Goal: Task Accomplishment & Management: Manage account settings

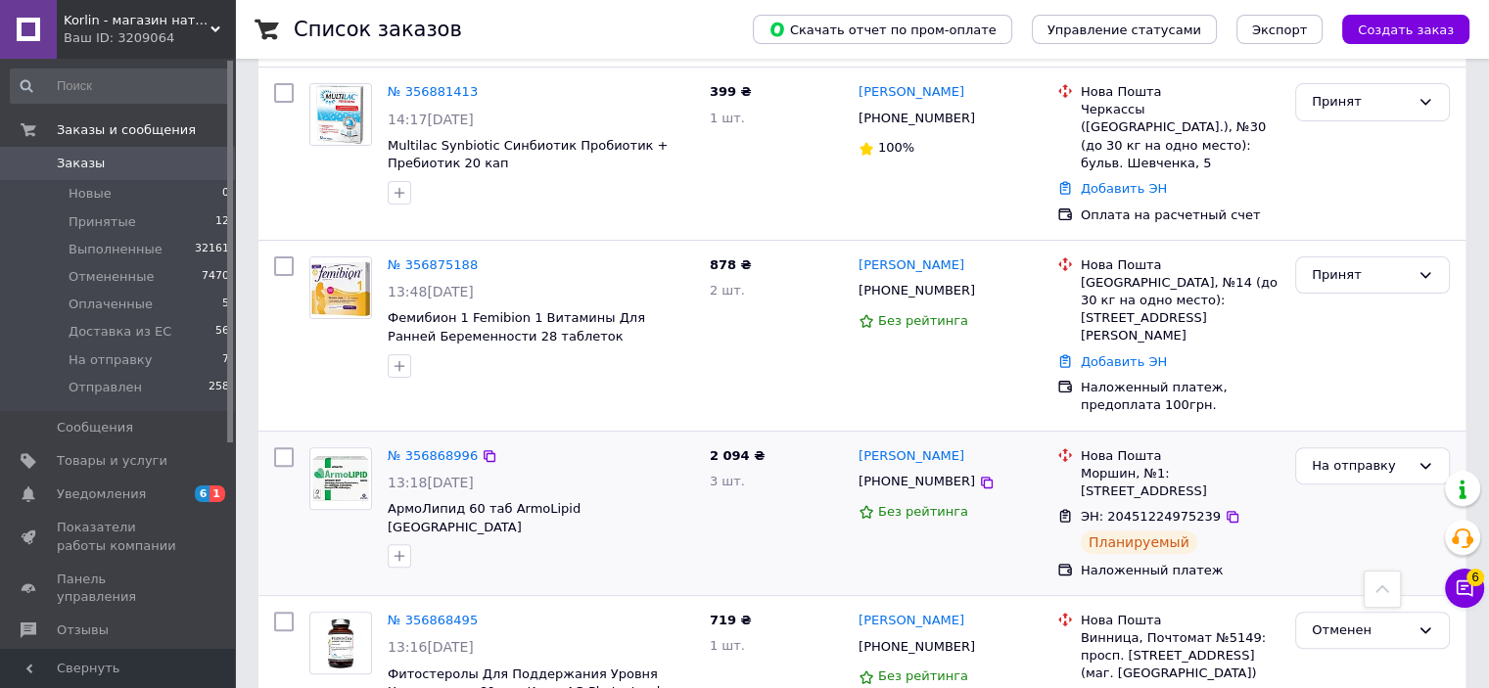
scroll to position [392, 0]
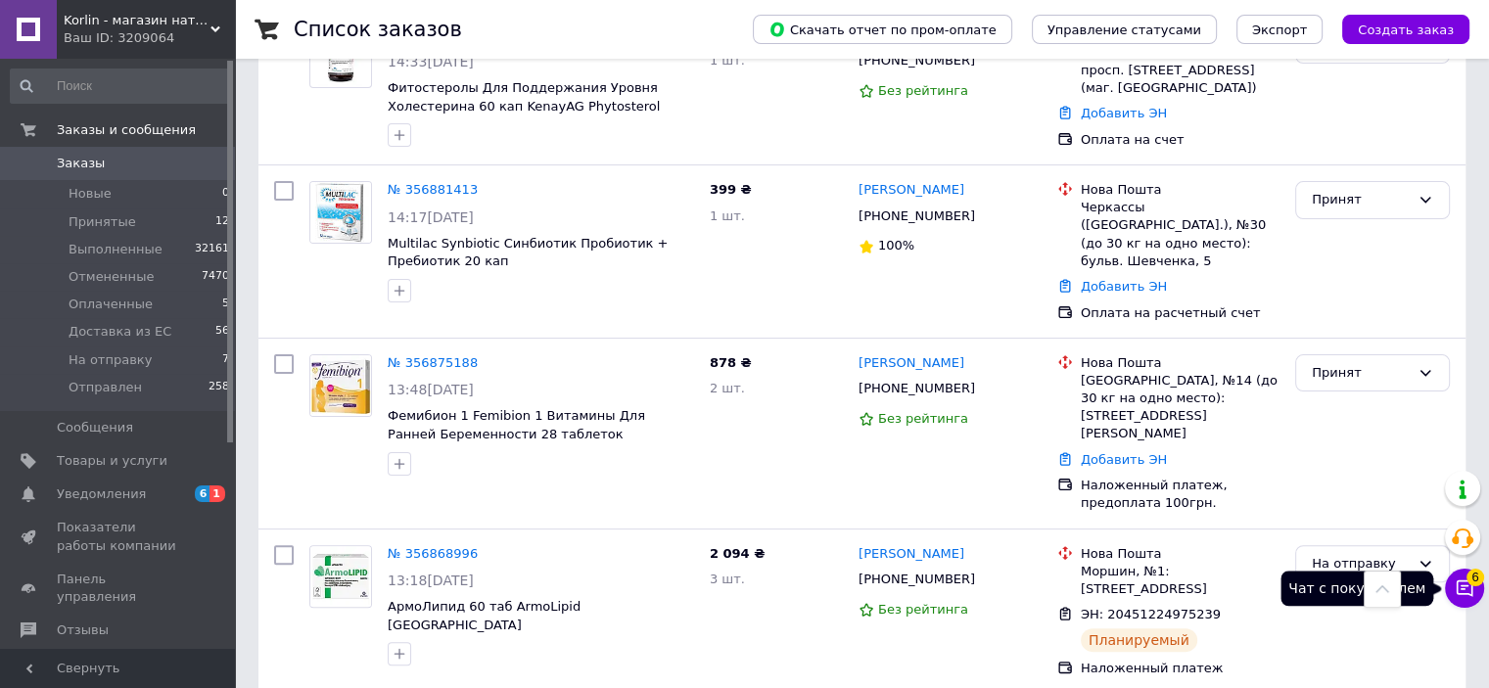
click at [1472, 583] on span "6" at bounding box center [1475, 578] width 18 height 18
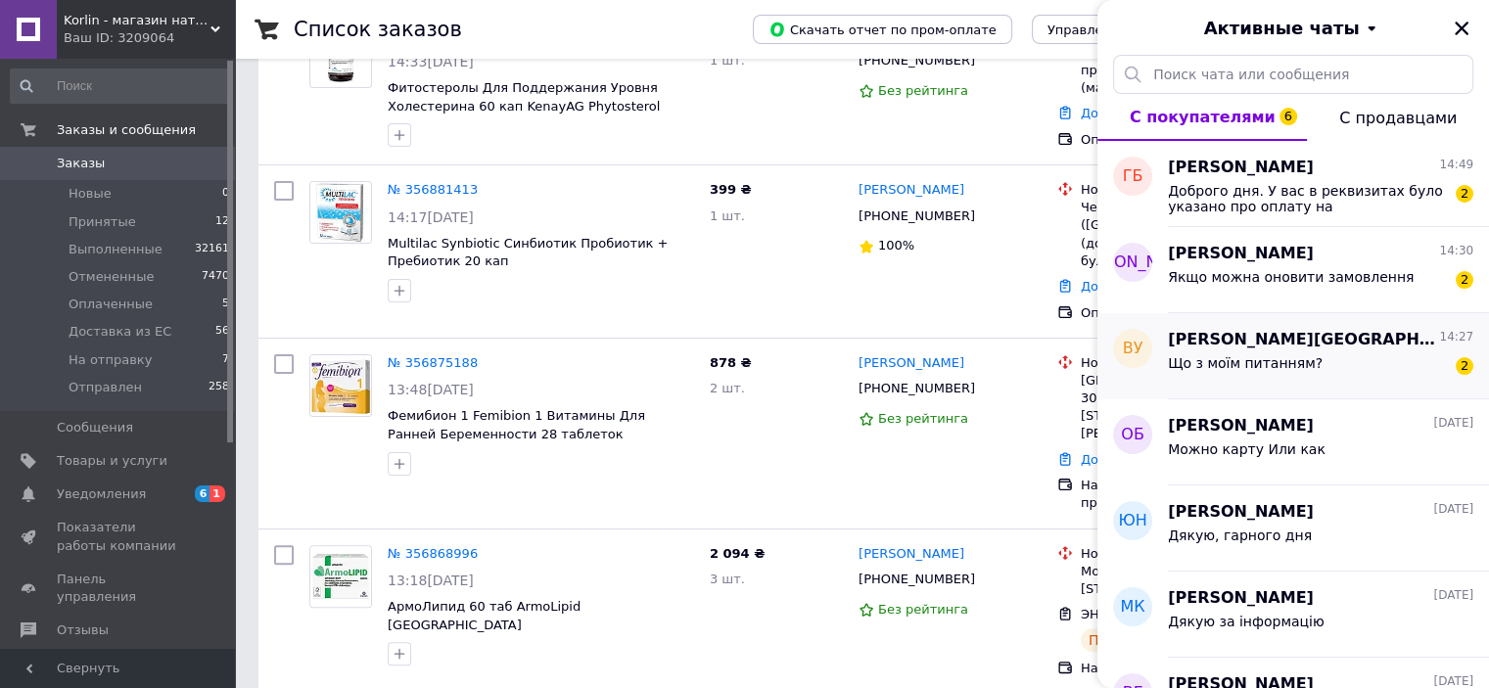
click at [1231, 372] on div "Що з моїм питанням?" at bounding box center [1245, 368] width 155 height 27
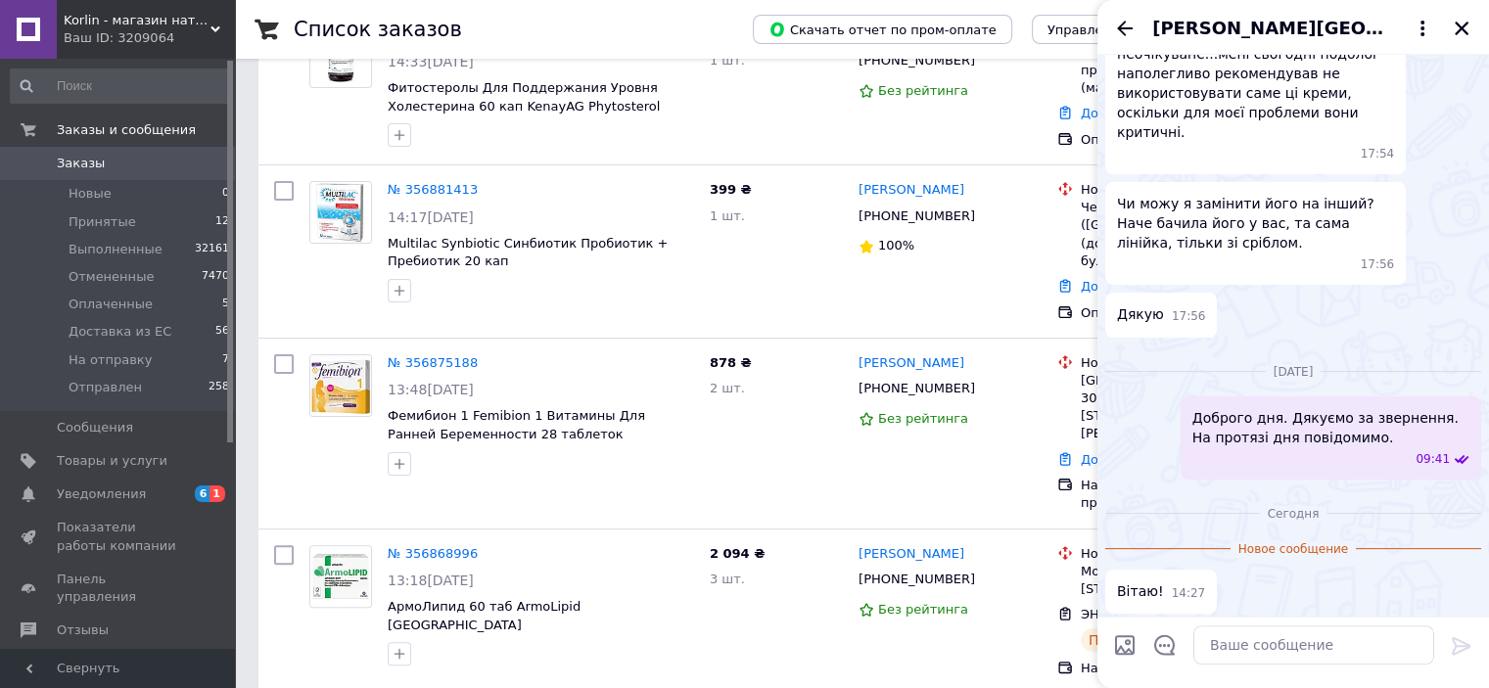
scroll to position [479, 0]
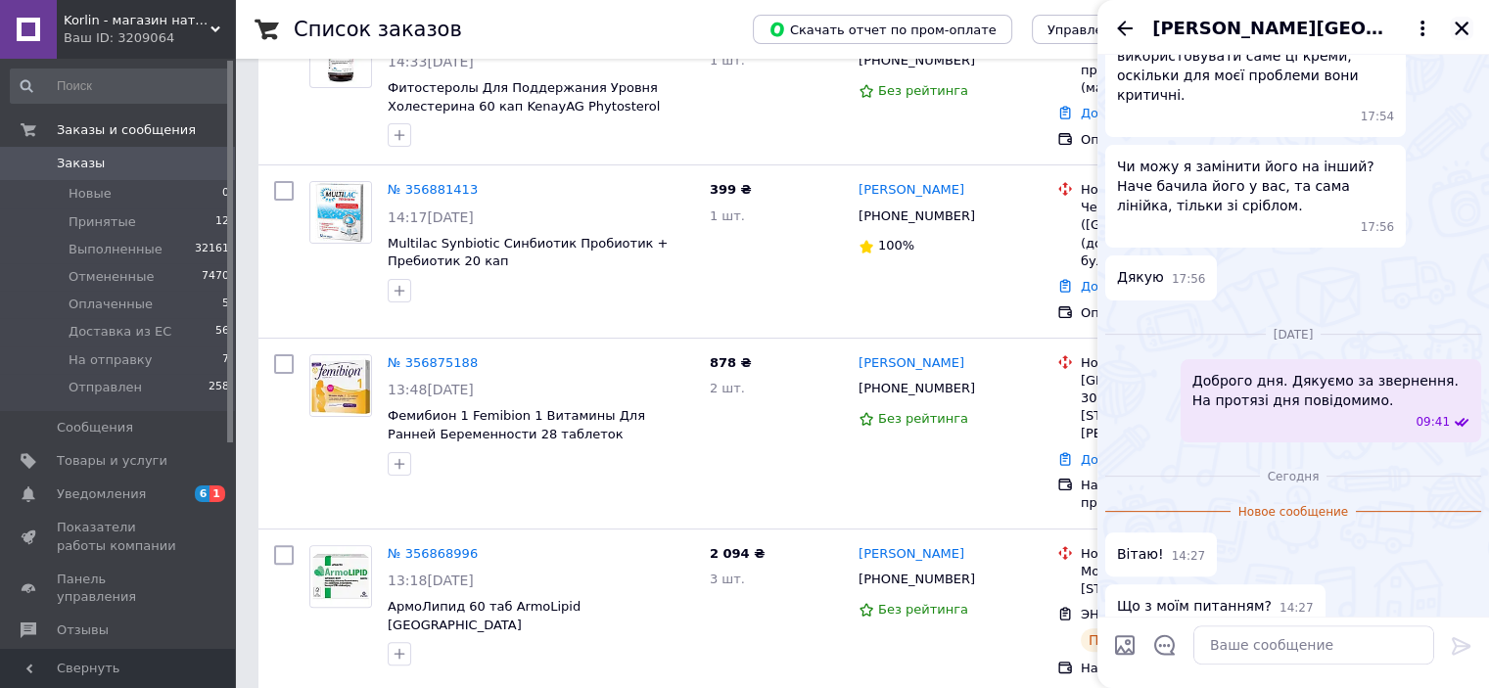
click at [1462, 23] on icon "Закрыть" at bounding box center [1462, 29] width 18 height 18
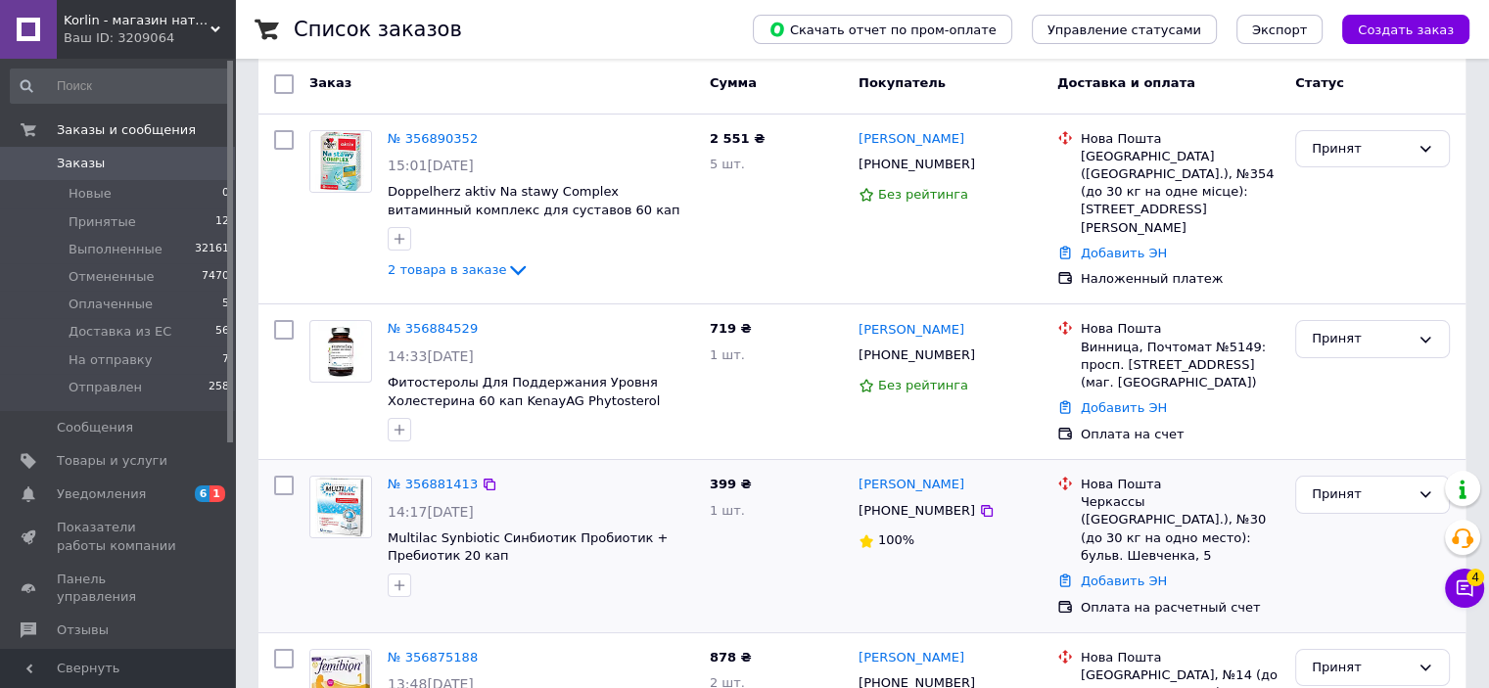
scroll to position [0, 0]
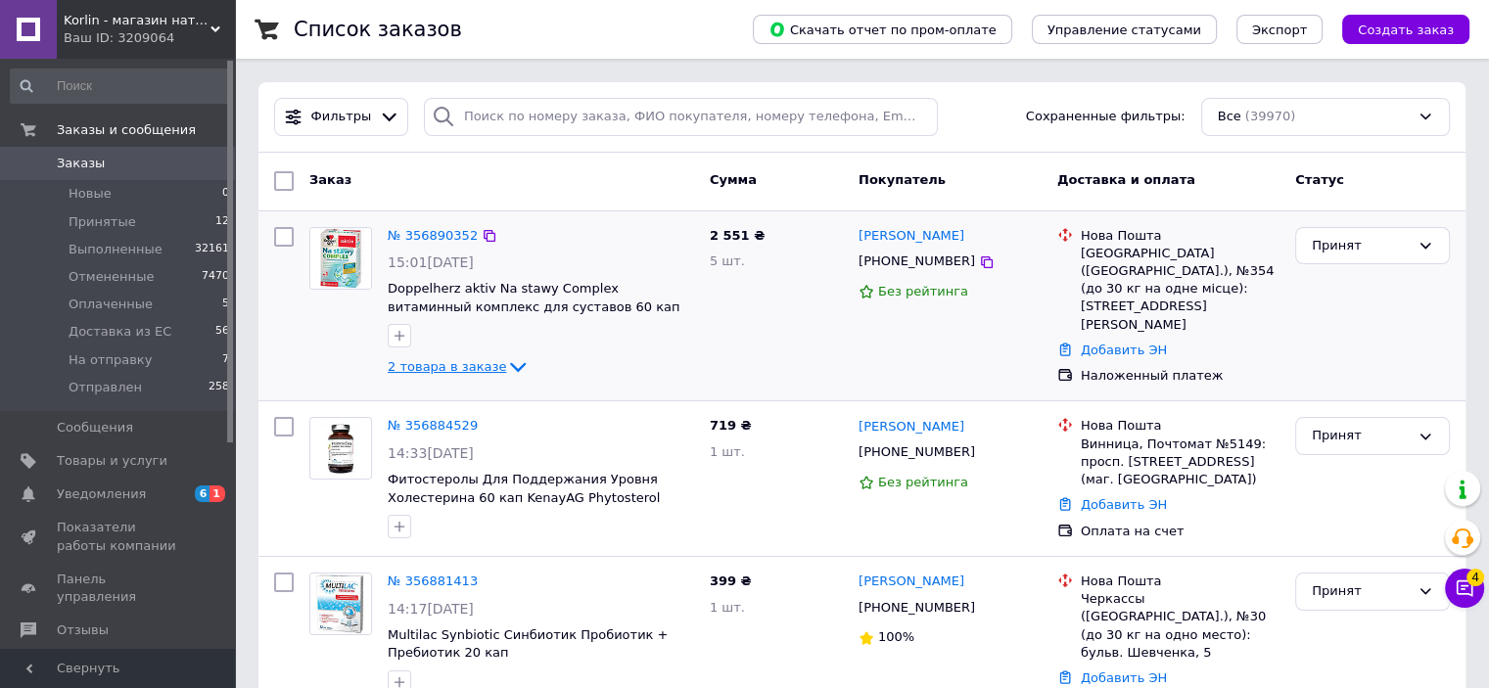
click at [442, 367] on span "2 товара в заказе" at bounding box center [447, 366] width 118 height 15
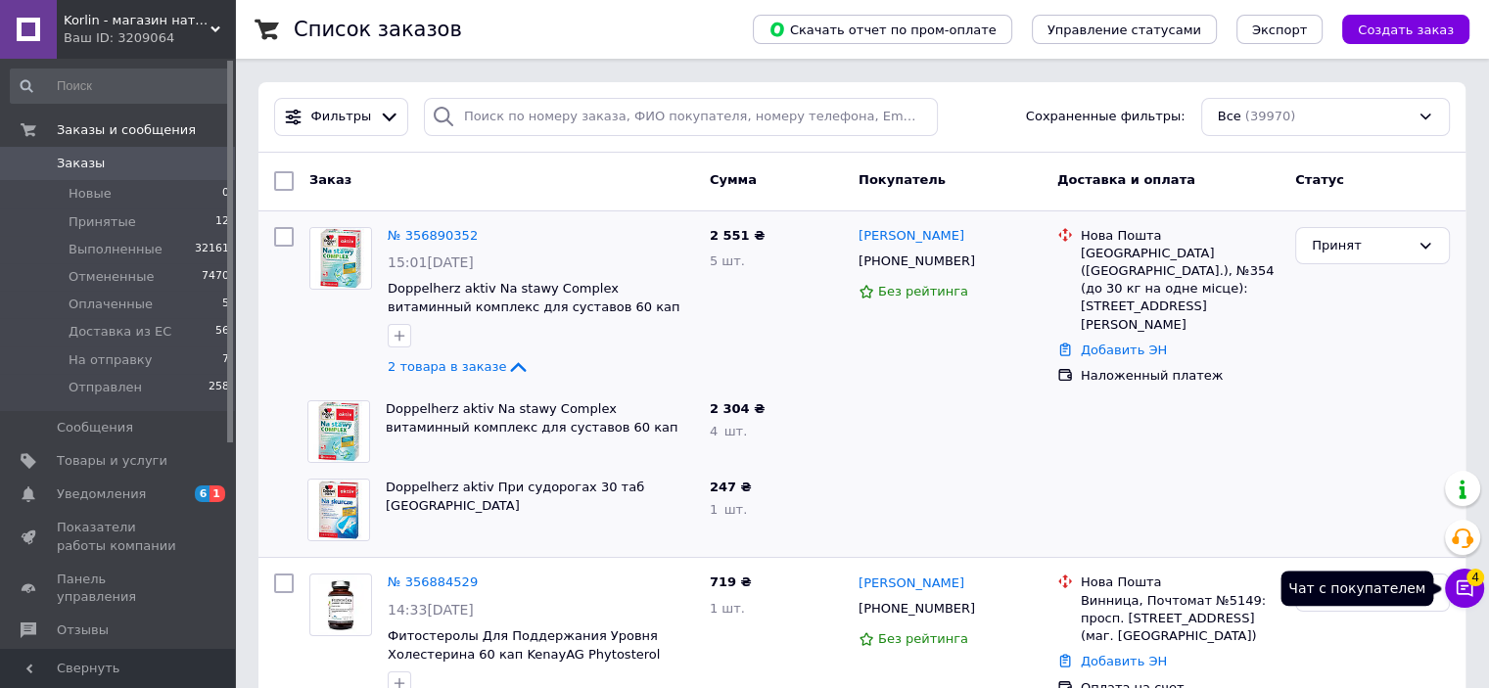
click at [1461, 590] on icon at bounding box center [1465, 589] width 20 height 20
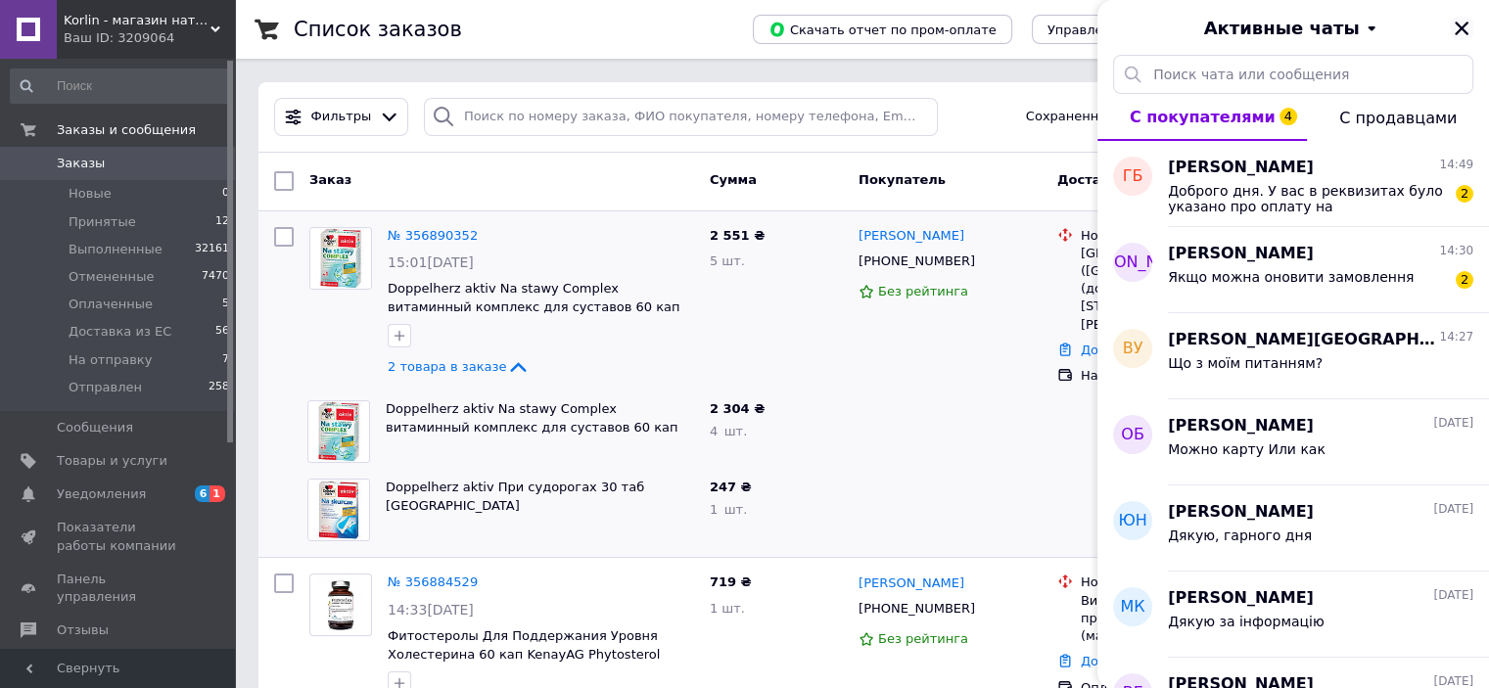
click at [1461, 27] on icon "Закрыть" at bounding box center [1462, 29] width 14 height 14
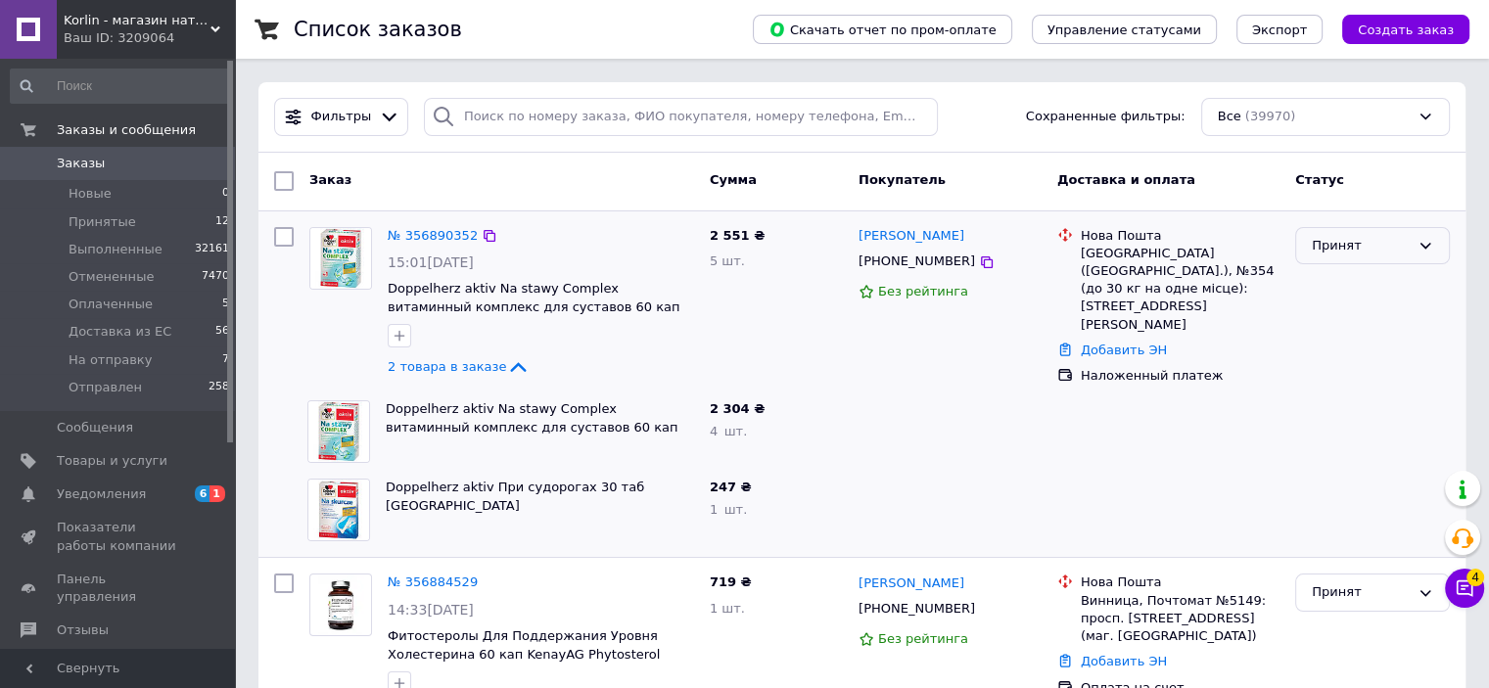
click at [1335, 252] on div "Принят" at bounding box center [1361, 246] width 98 height 21
click at [1365, 359] on li "Оплаченный" at bounding box center [1372, 358] width 153 height 36
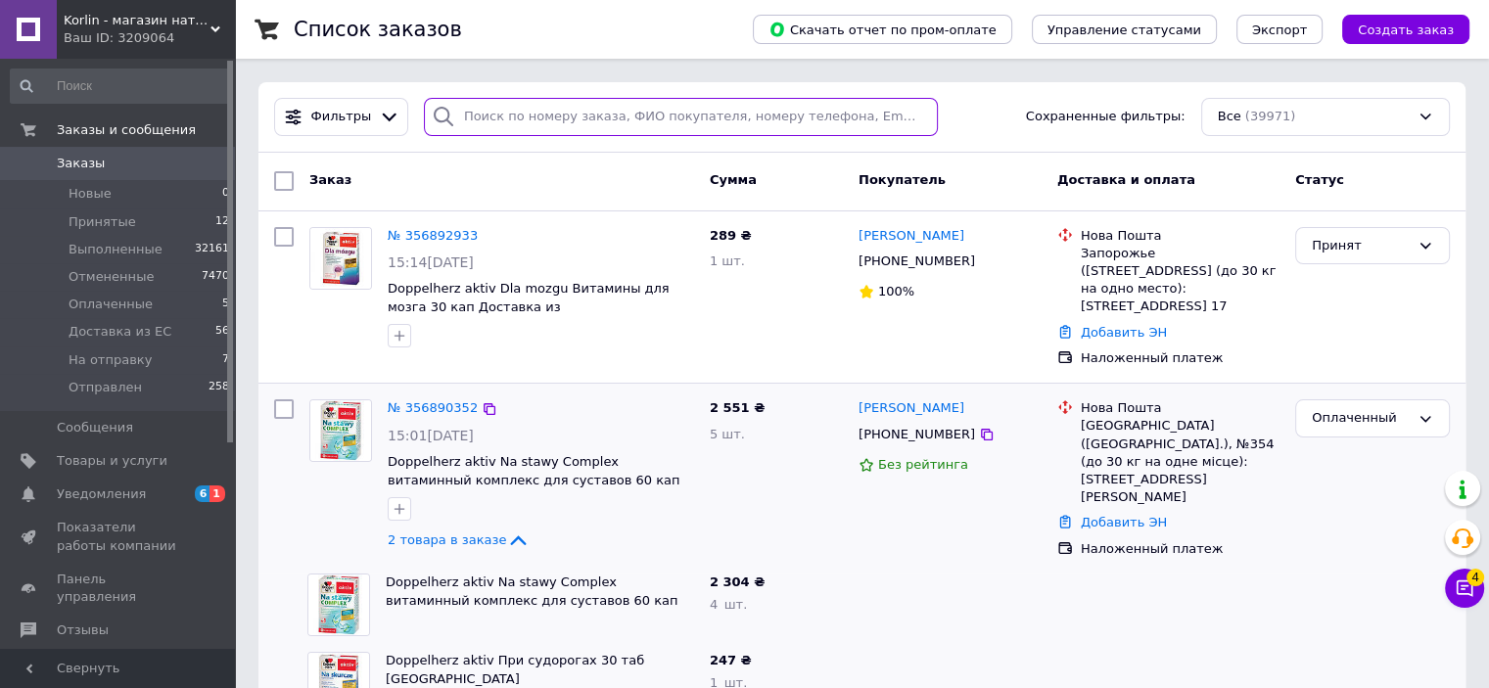
click at [620, 117] on input "search" at bounding box center [681, 117] width 514 height 38
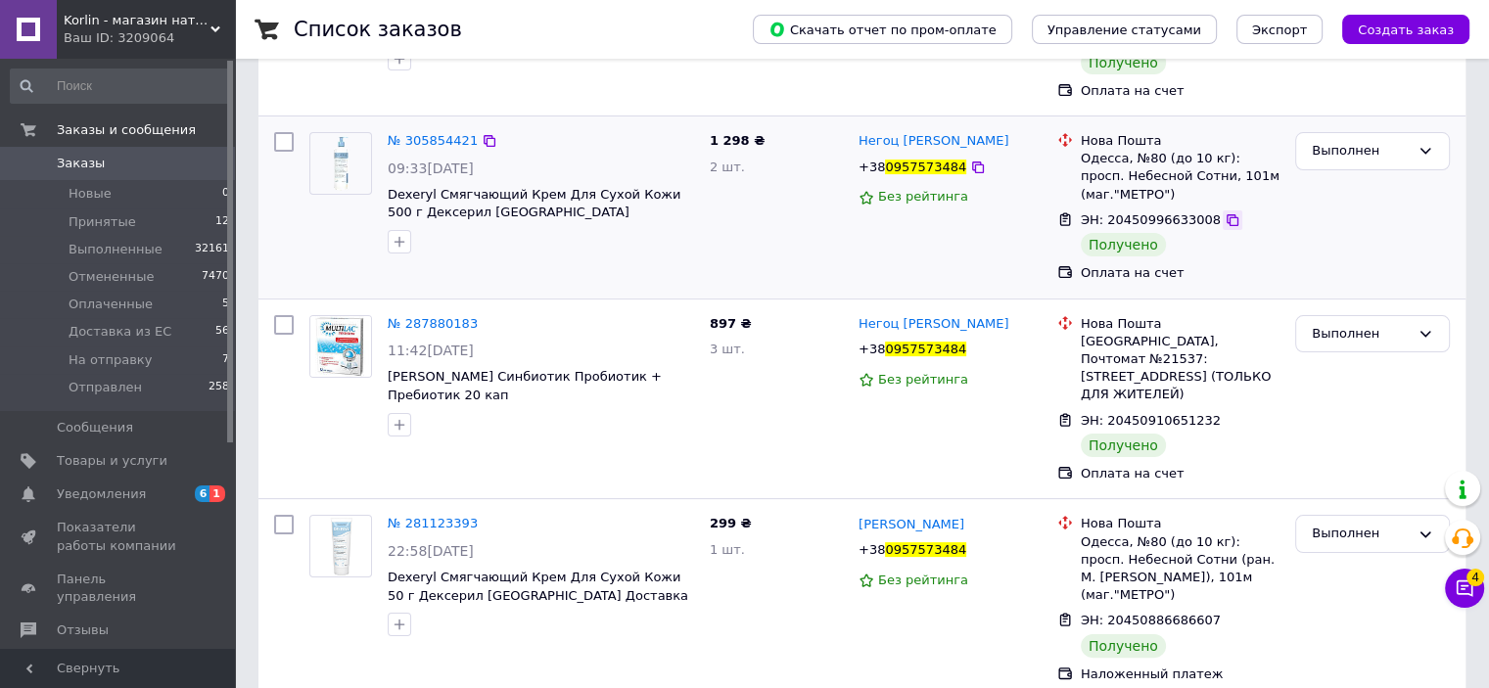
scroll to position [98, 0]
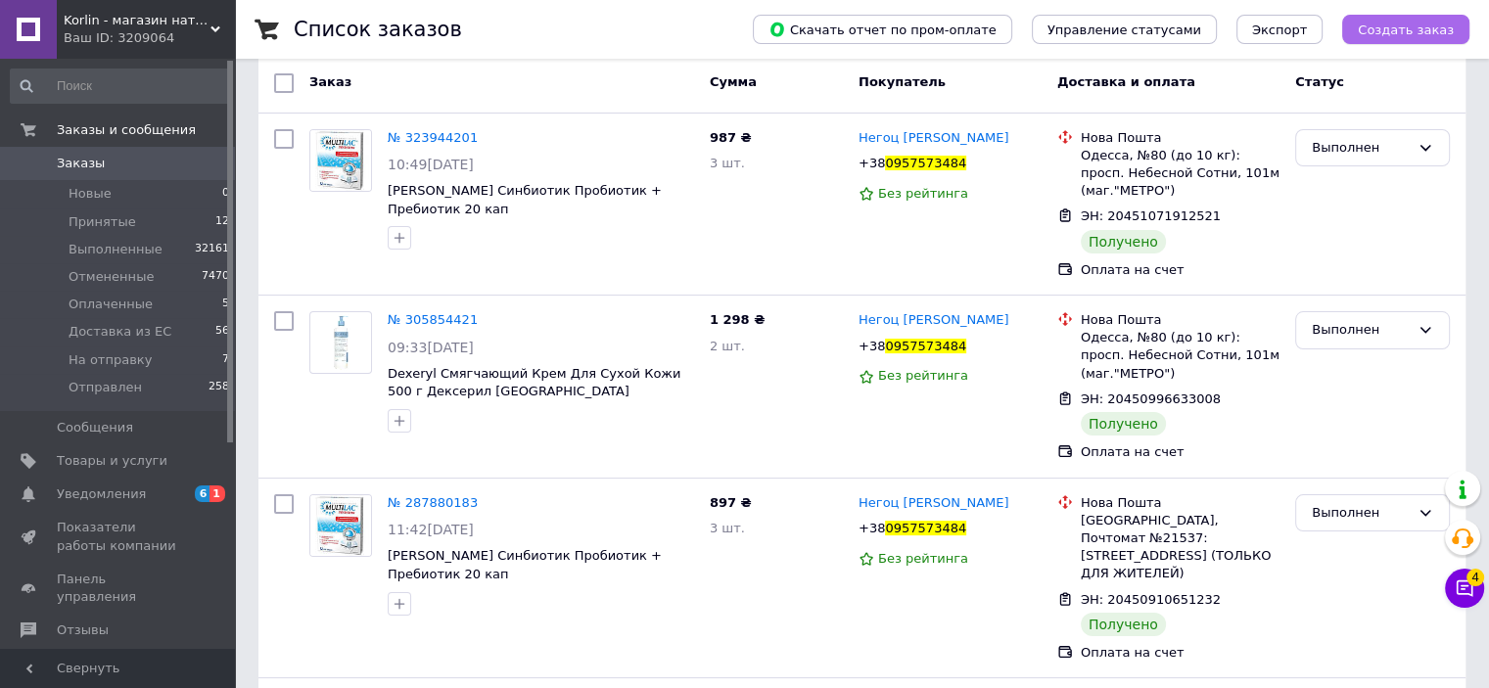
type input "0957573484"
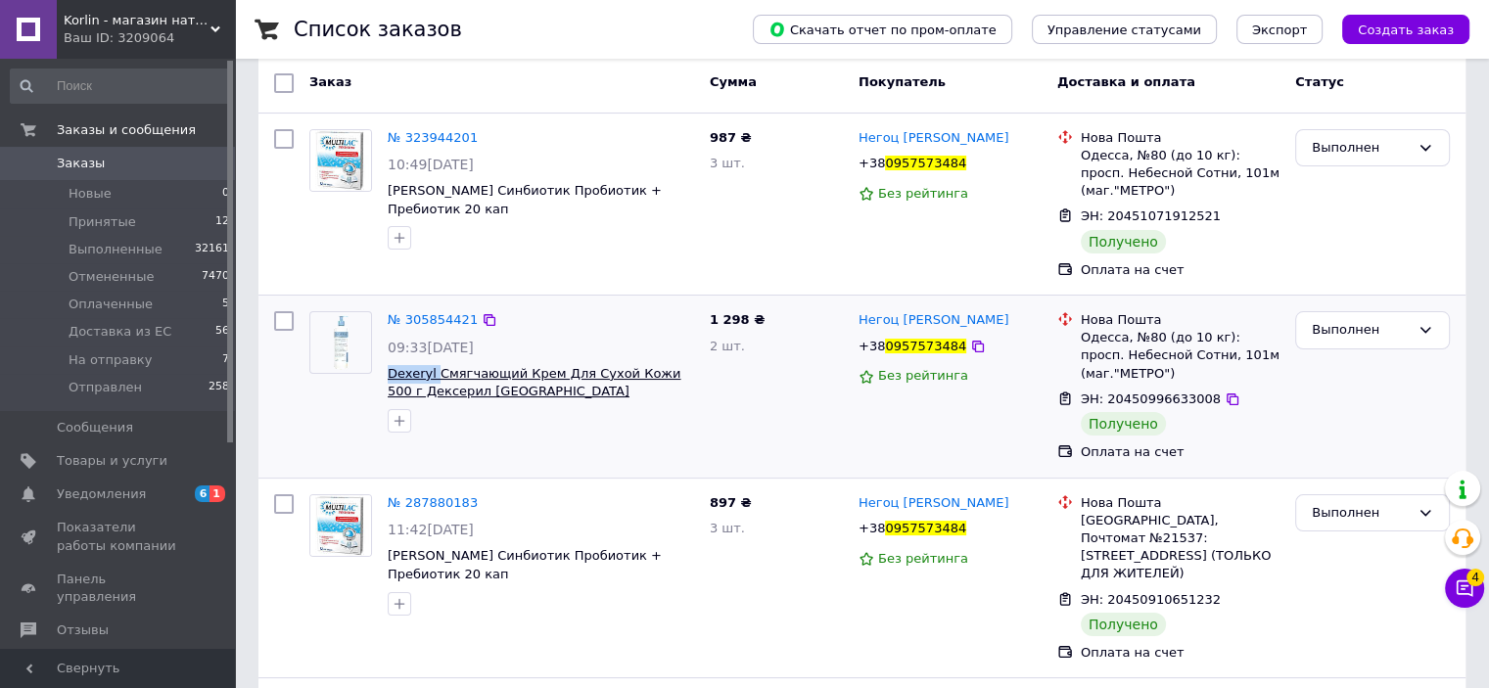
drag, startPoint x: 384, startPoint y: 369, endPoint x: 434, endPoint y: 370, distance: 49.9
click at [434, 370] on div "№ 305854421 09:33, 29.08.2024 Dexeryl Смягчающий Крем Для Сухой Кожи 500 г Декс…" at bounding box center [541, 371] width 322 height 137
copy span "Dexeryl"
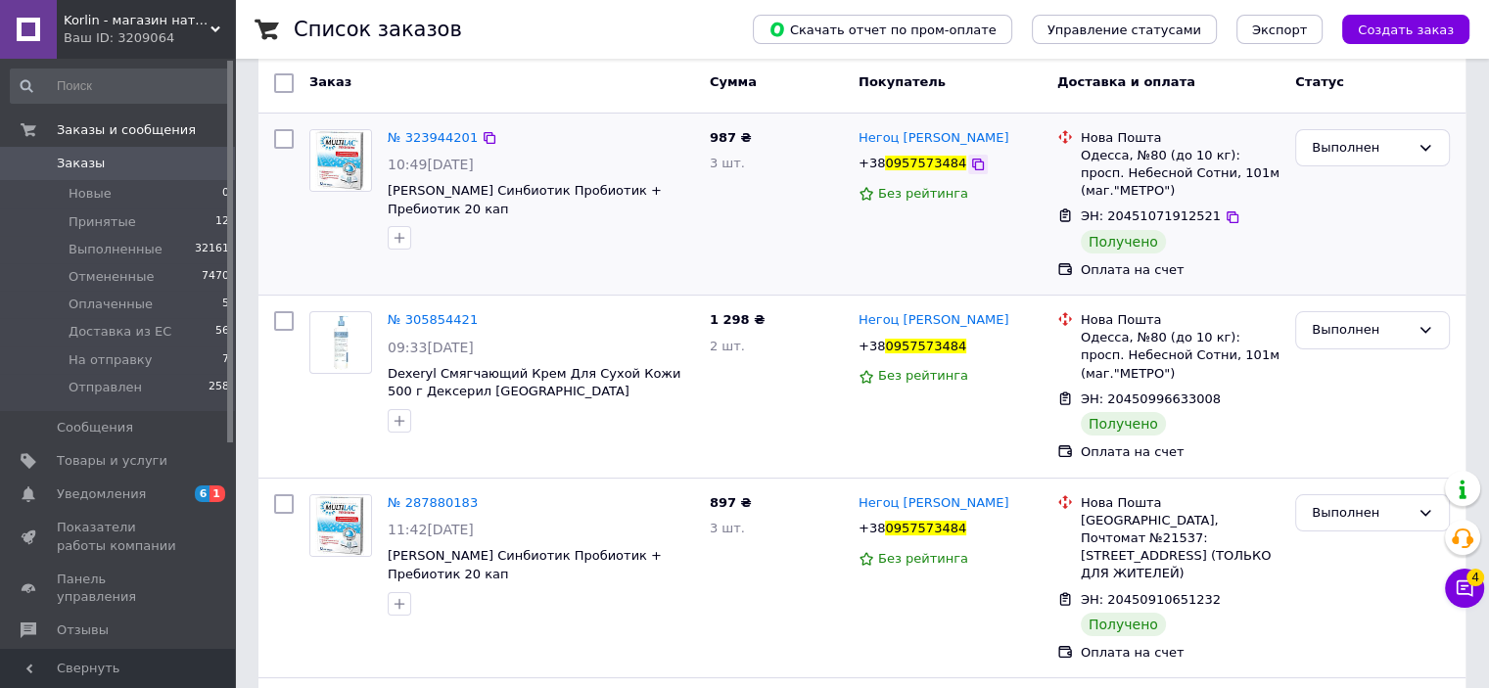
click at [970, 166] on icon at bounding box center [978, 165] width 16 height 16
click at [129, 223] on li "Принятые 12" at bounding box center [120, 222] width 241 height 27
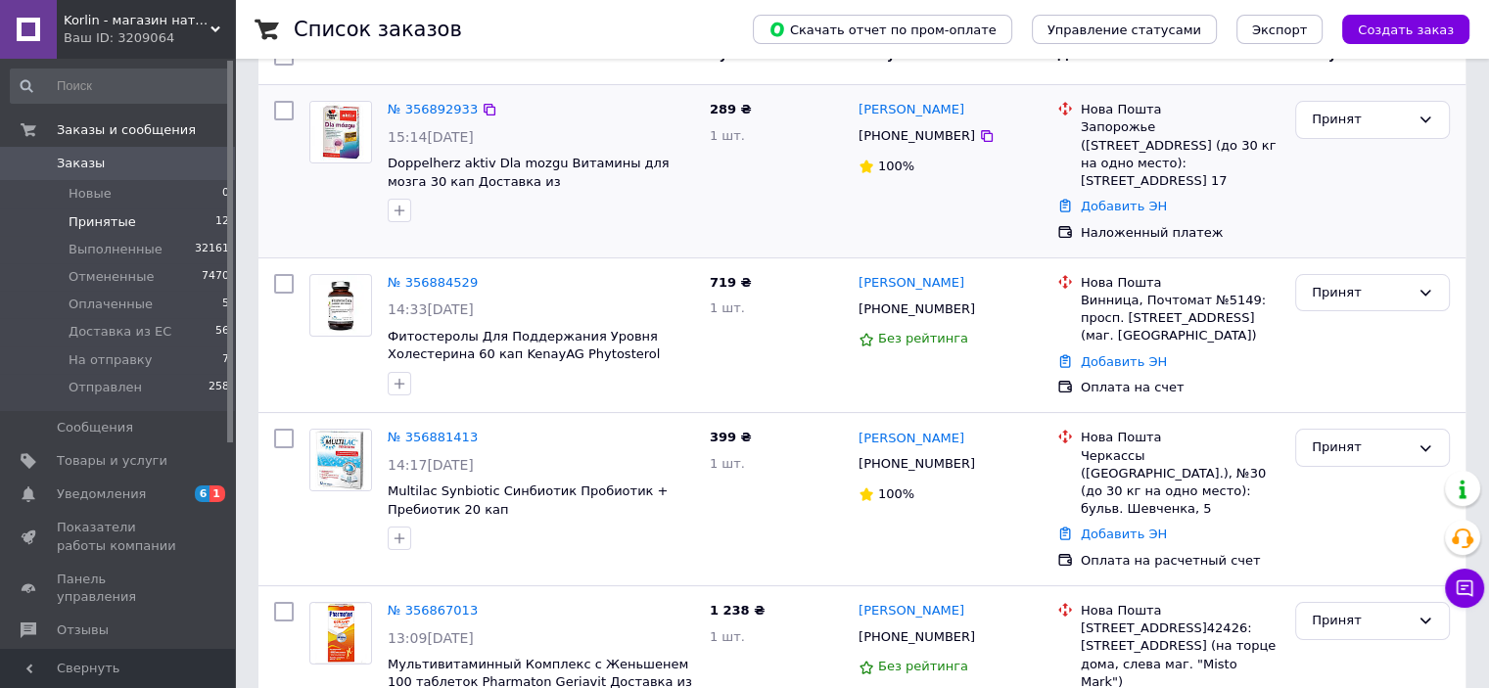
scroll to position [392, 0]
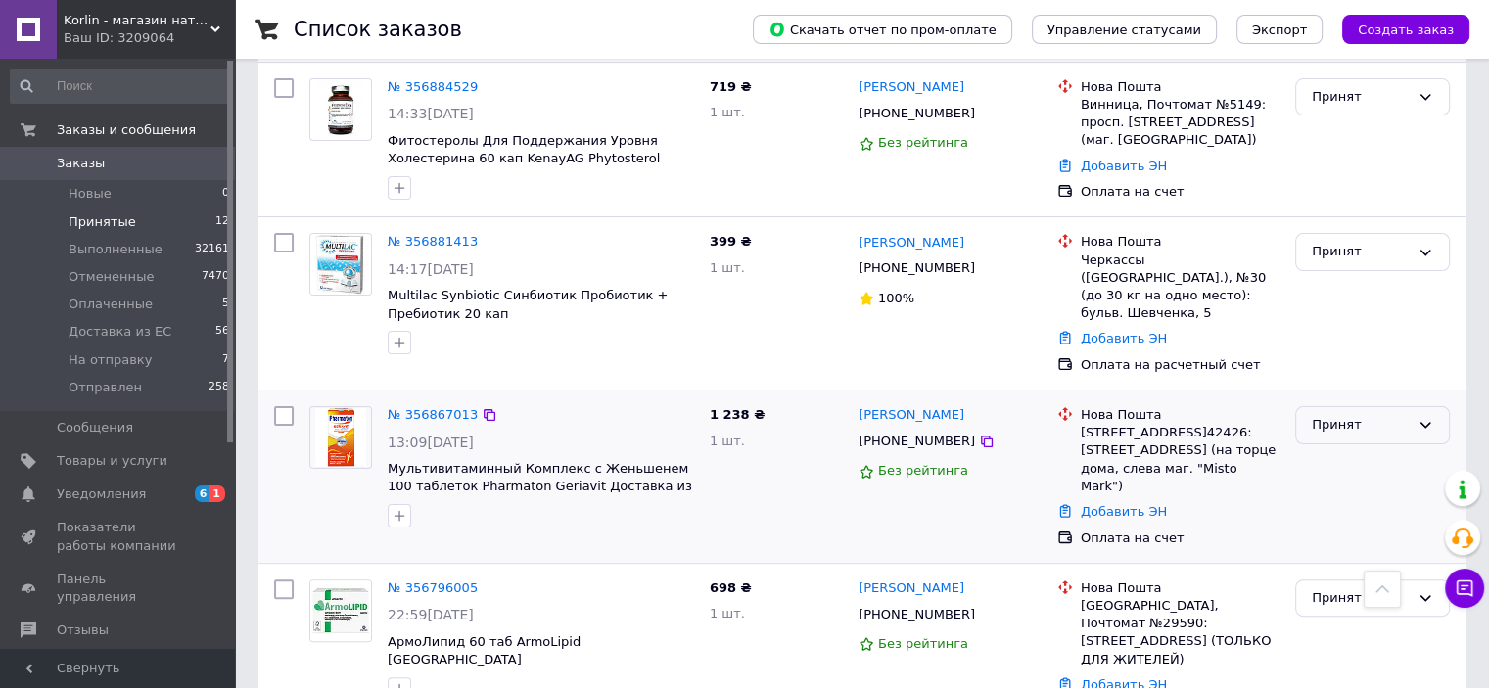
click at [1375, 415] on div "Принят" at bounding box center [1361, 425] width 98 height 21
click at [1364, 520] on li "Оплаченный" at bounding box center [1372, 538] width 153 height 36
click at [92, 221] on span "Принятые" at bounding box center [103, 222] width 68 height 18
click at [113, 496] on span "Уведомления" at bounding box center [101, 495] width 89 height 18
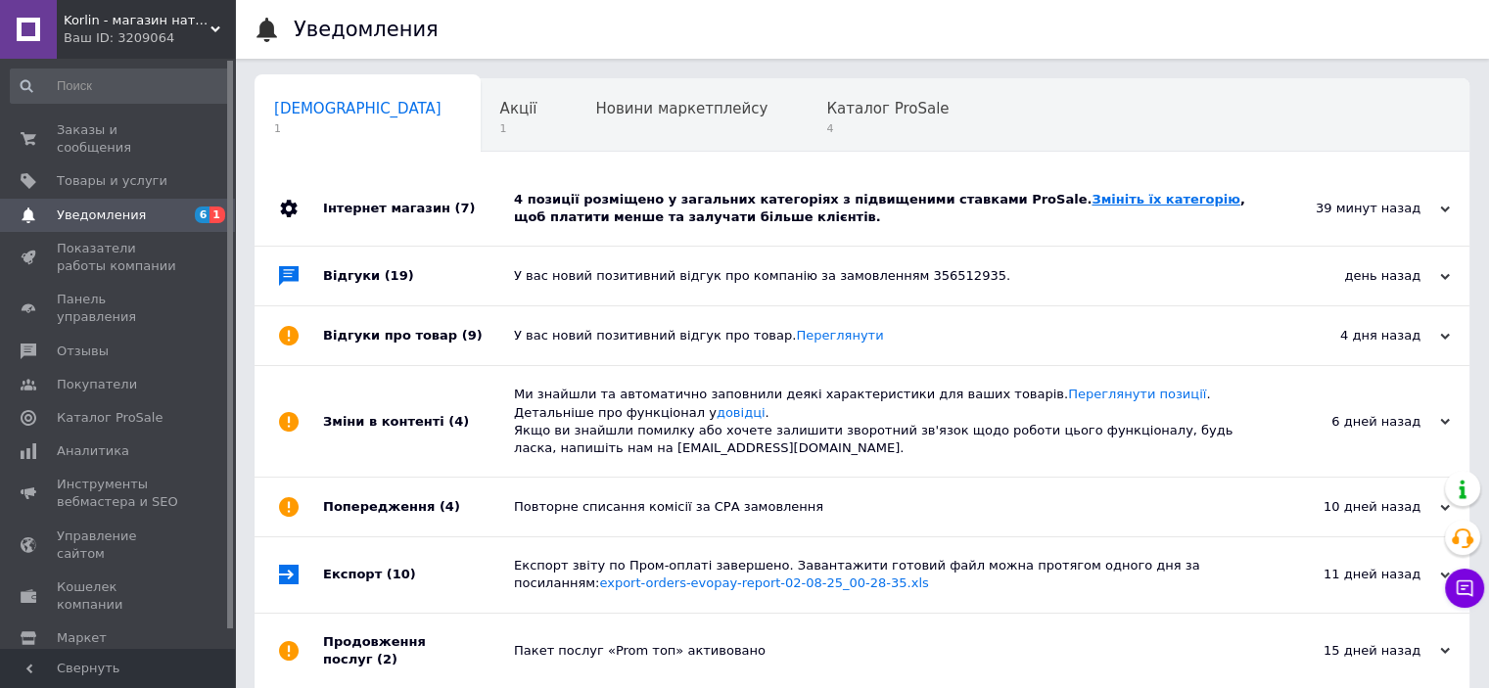
click at [1092, 201] on link "Змініть їх категорію" at bounding box center [1165, 199] width 148 height 15
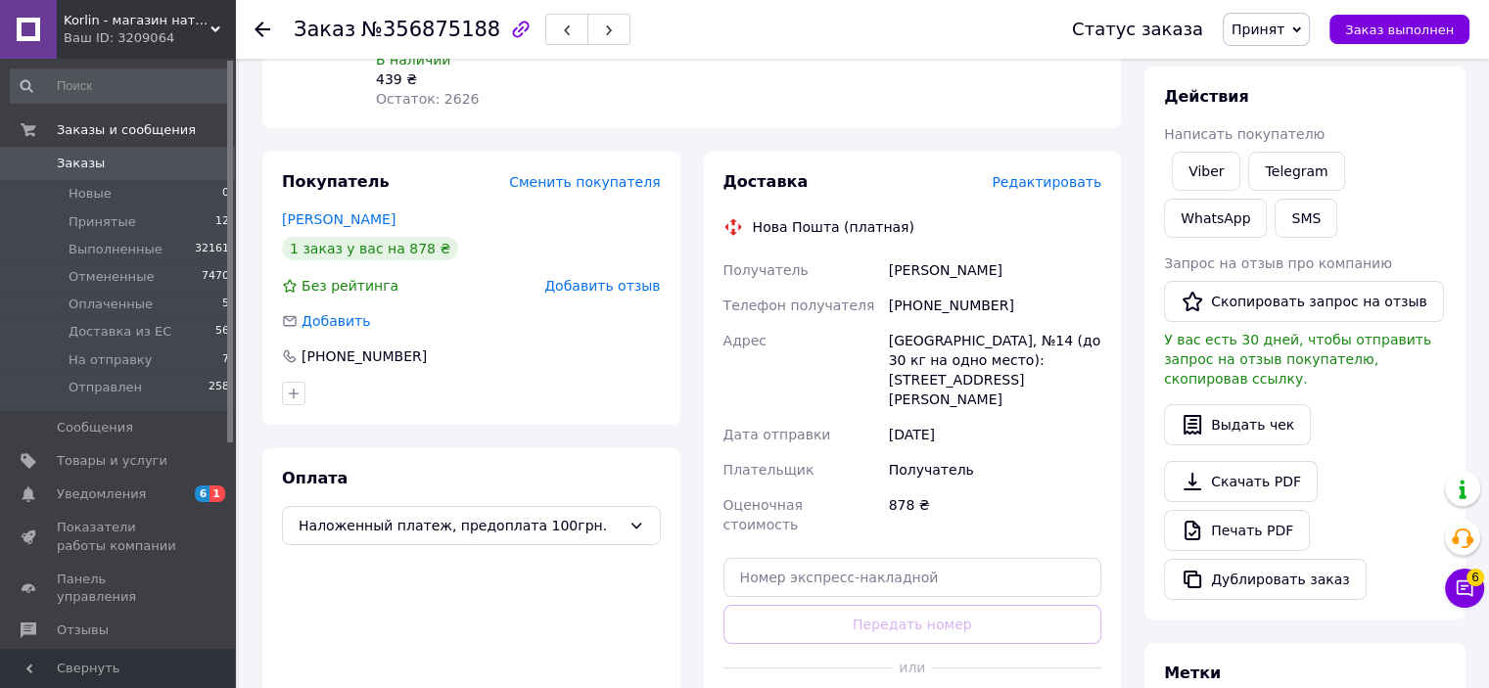
scroll to position [294, 0]
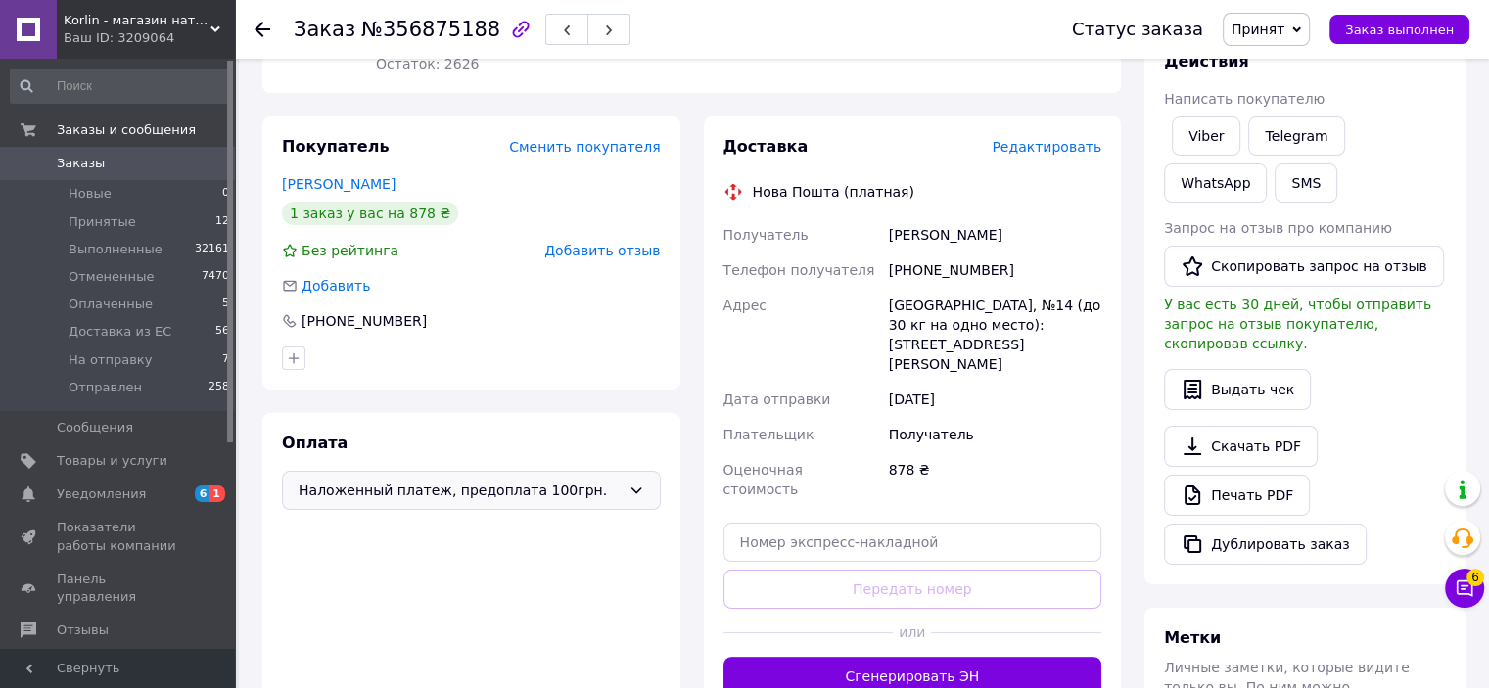
click at [478, 480] on span "Наложенный платеж, предоплата 100грн." at bounding box center [460, 491] width 322 height 22
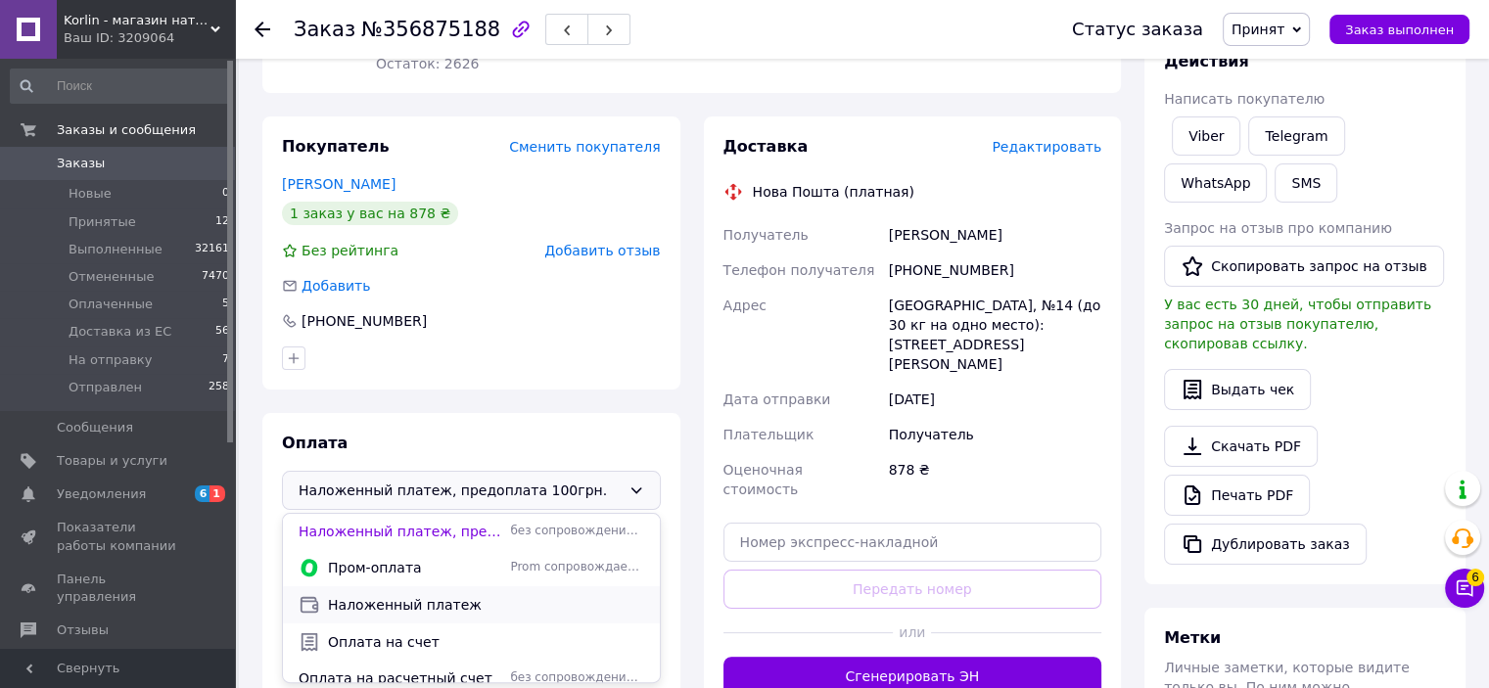
click at [429, 595] on span "Наложенный платеж" at bounding box center [486, 605] width 316 height 20
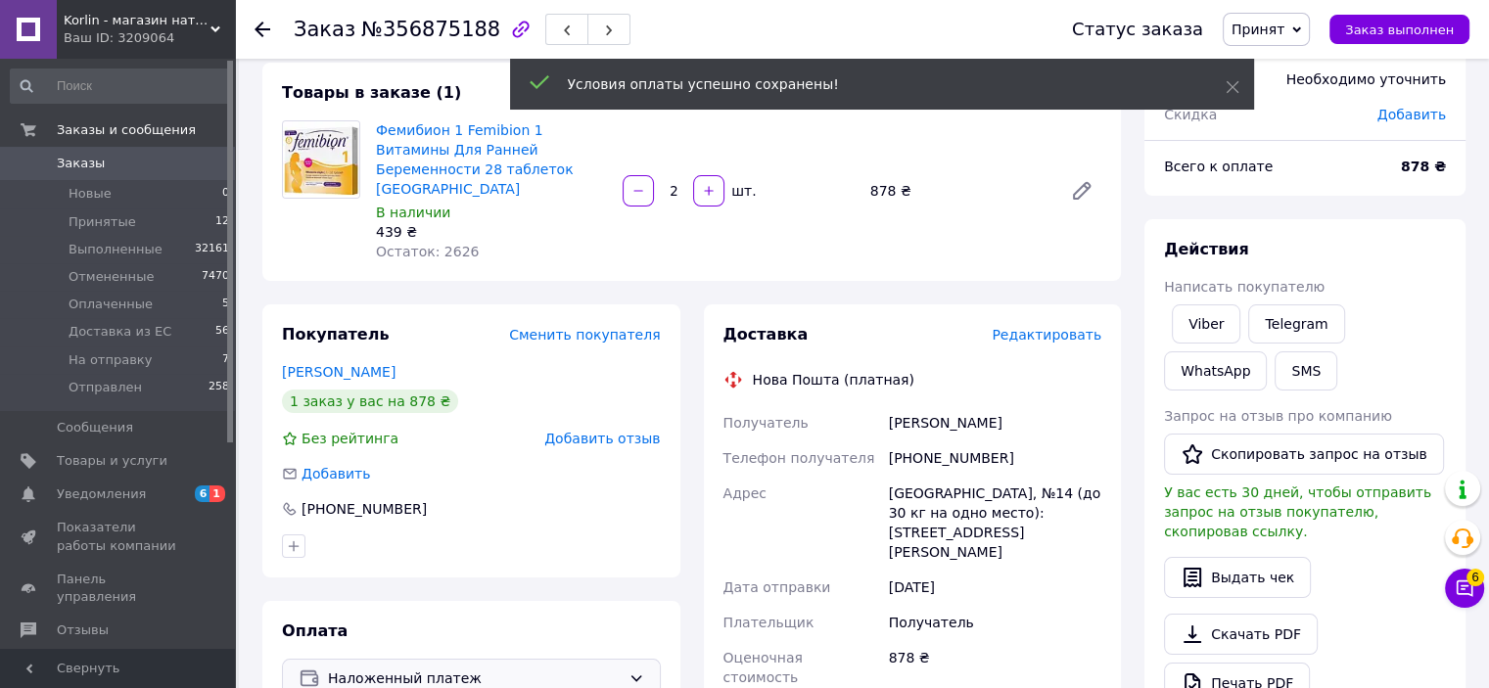
scroll to position [196, 0]
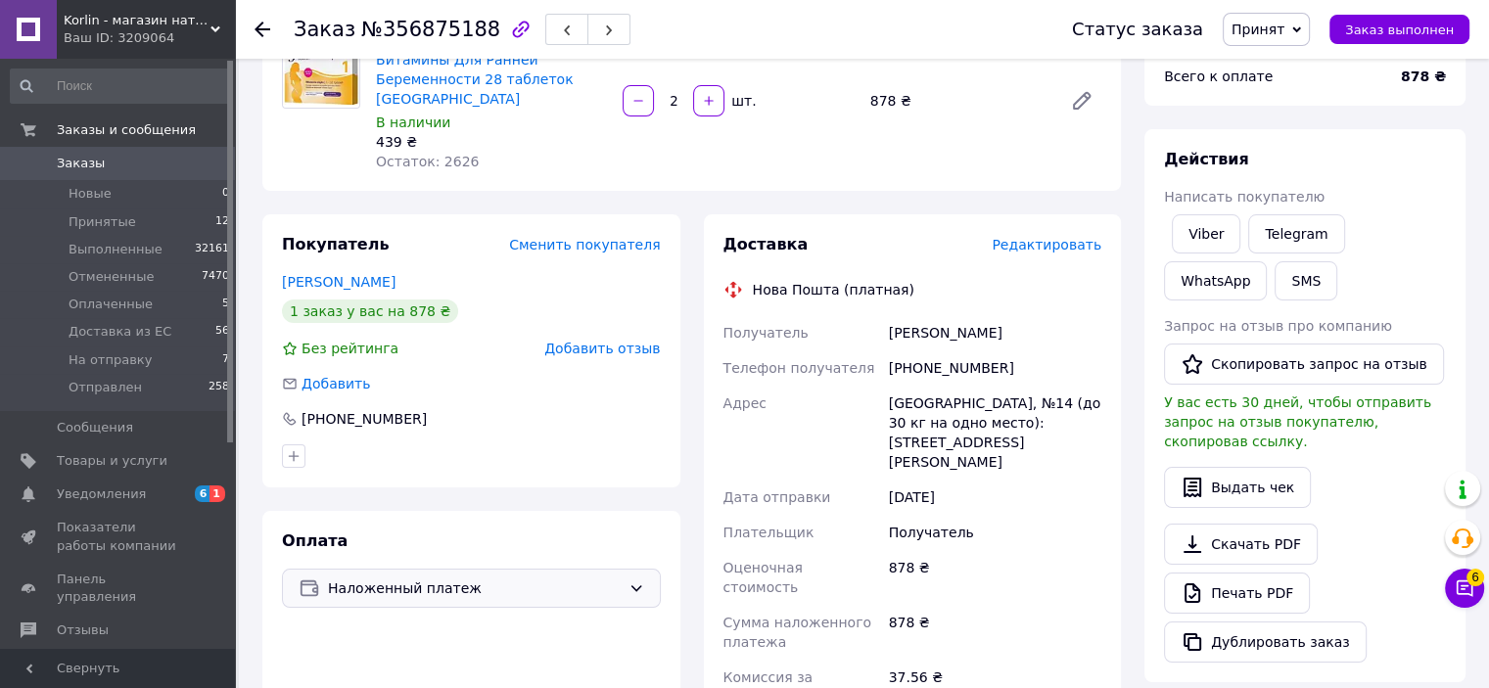
click at [1284, 34] on span "Принят" at bounding box center [1257, 30] width 53 height 16
click at [1297, 130] on li "Оплаченный" at bounding box center [1285, 127] width 122 height 29
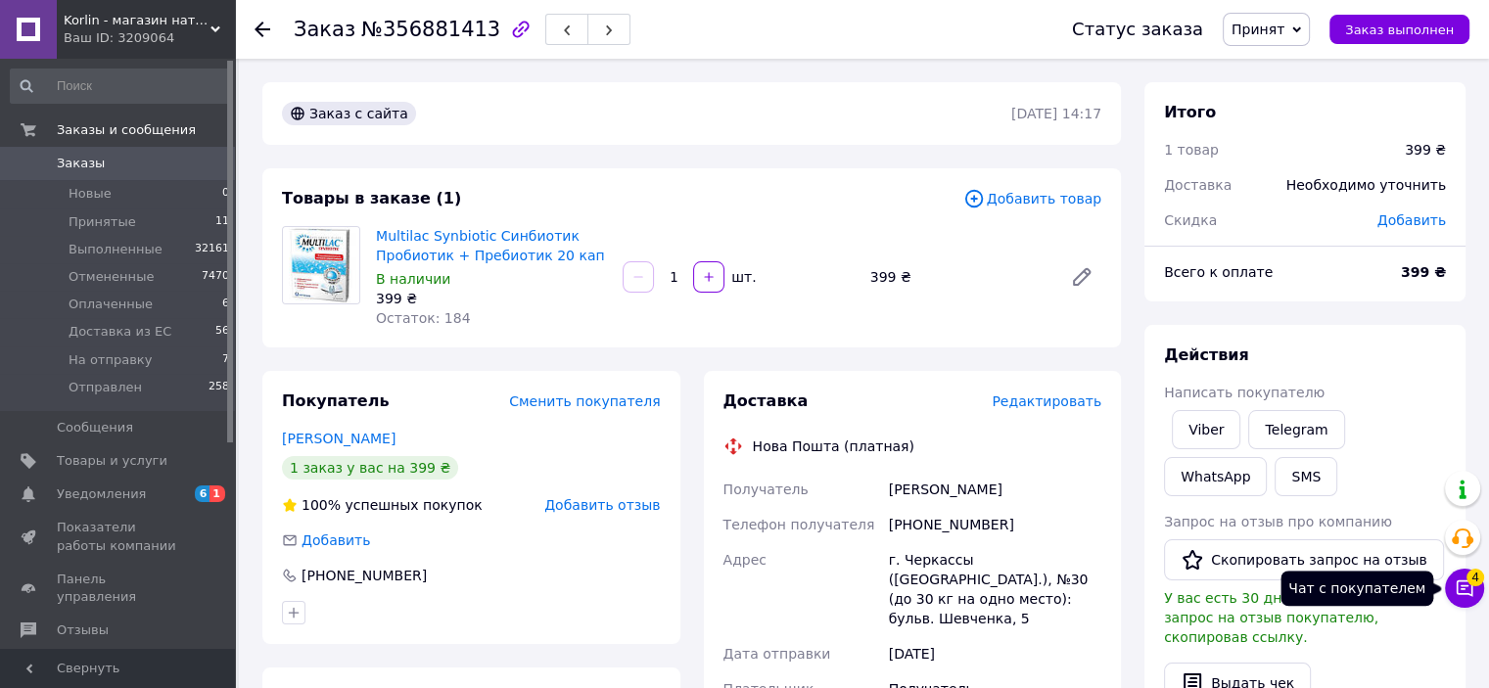
click at [1456, 601] on button "Чат с покупателем 4" at bounding box center [1464, 588] width 39 height 39
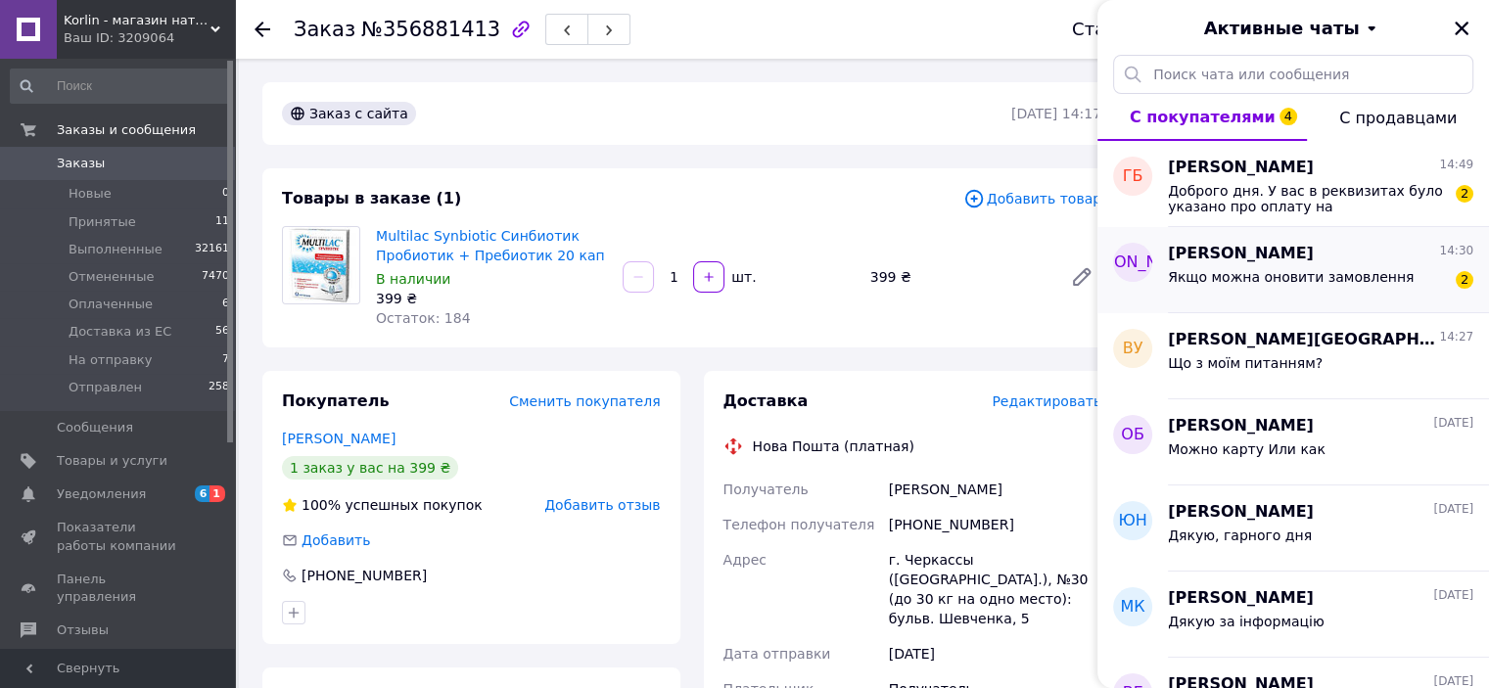
click at [1292, 262] on div "Ольга Лисенко 14:30" at bounding box center [1320, 254] width 305 height 23
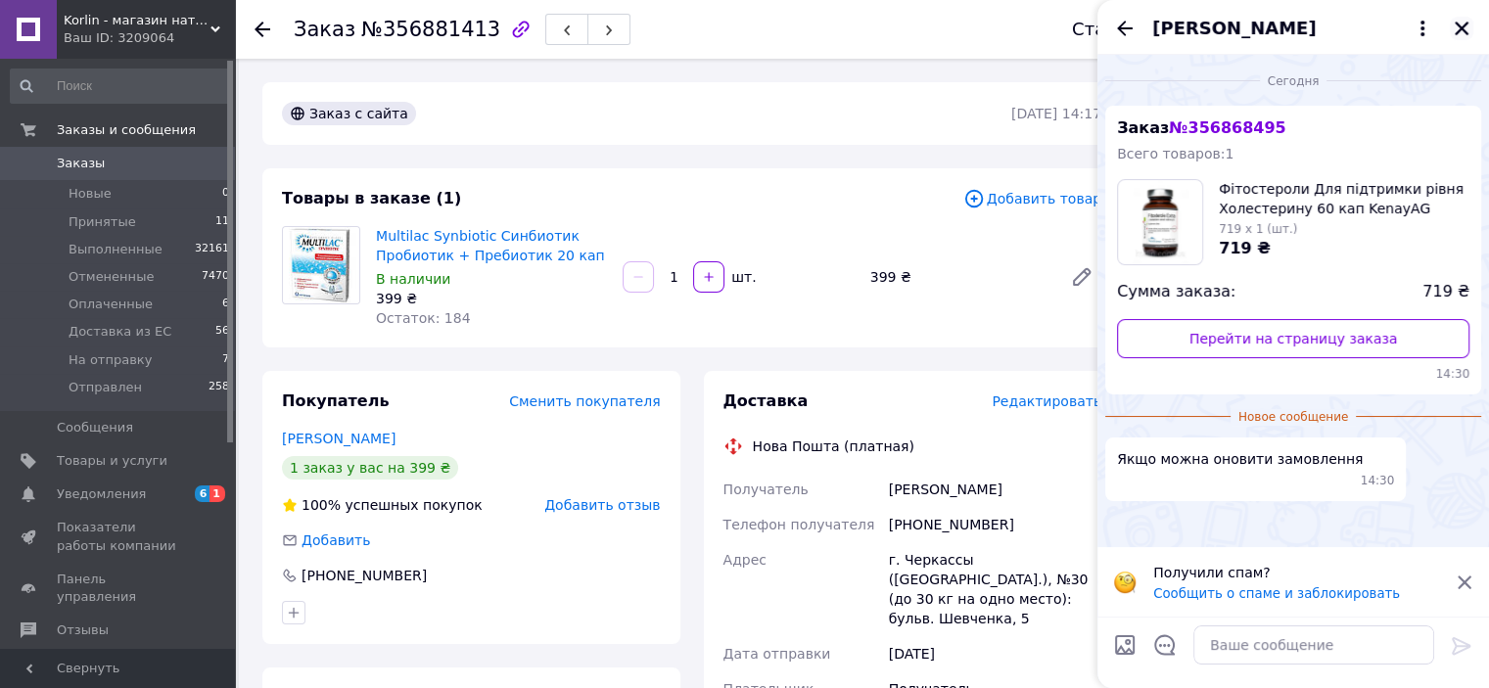
click at [1458, 32] on icon "Закрыть" at bounding box center [1462, 29] width 14 height 14
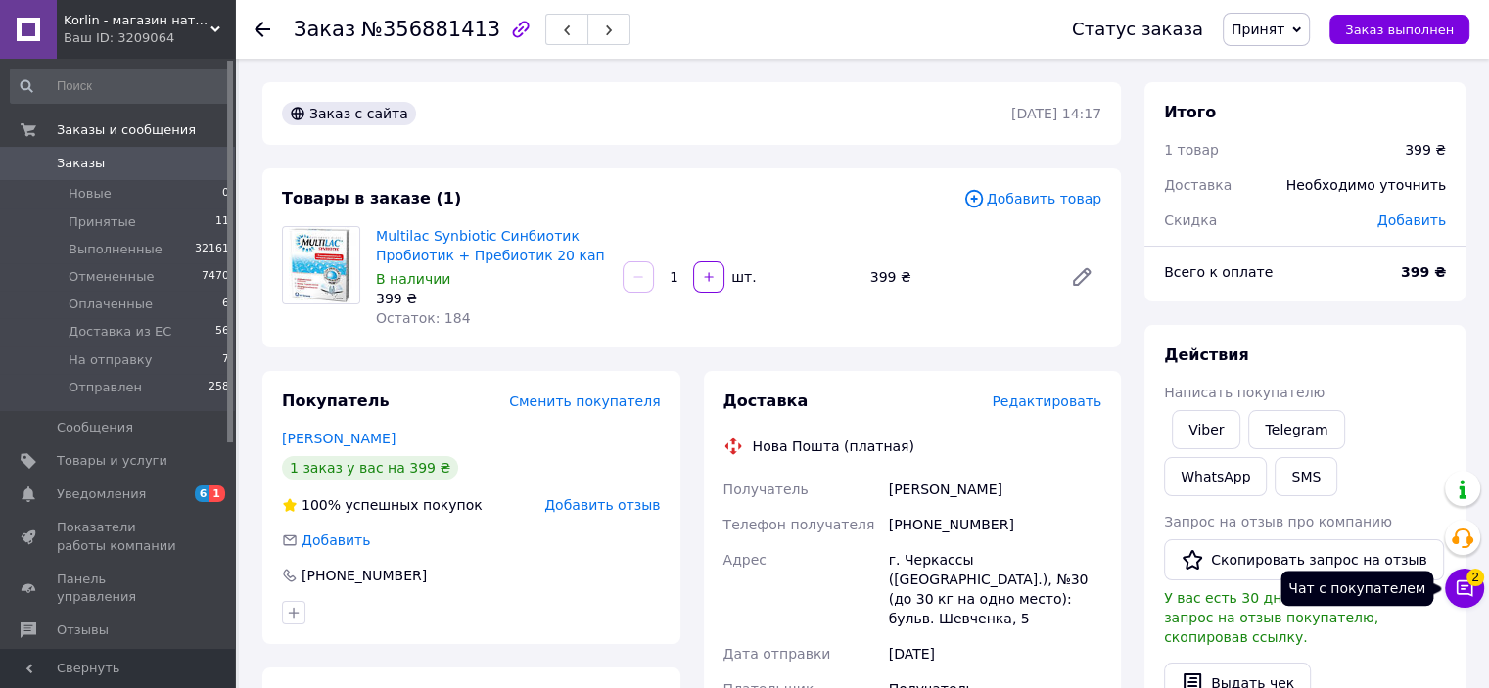
click at [1463, 594] on icon at bounding box center [1465, 589] width 17 height 17
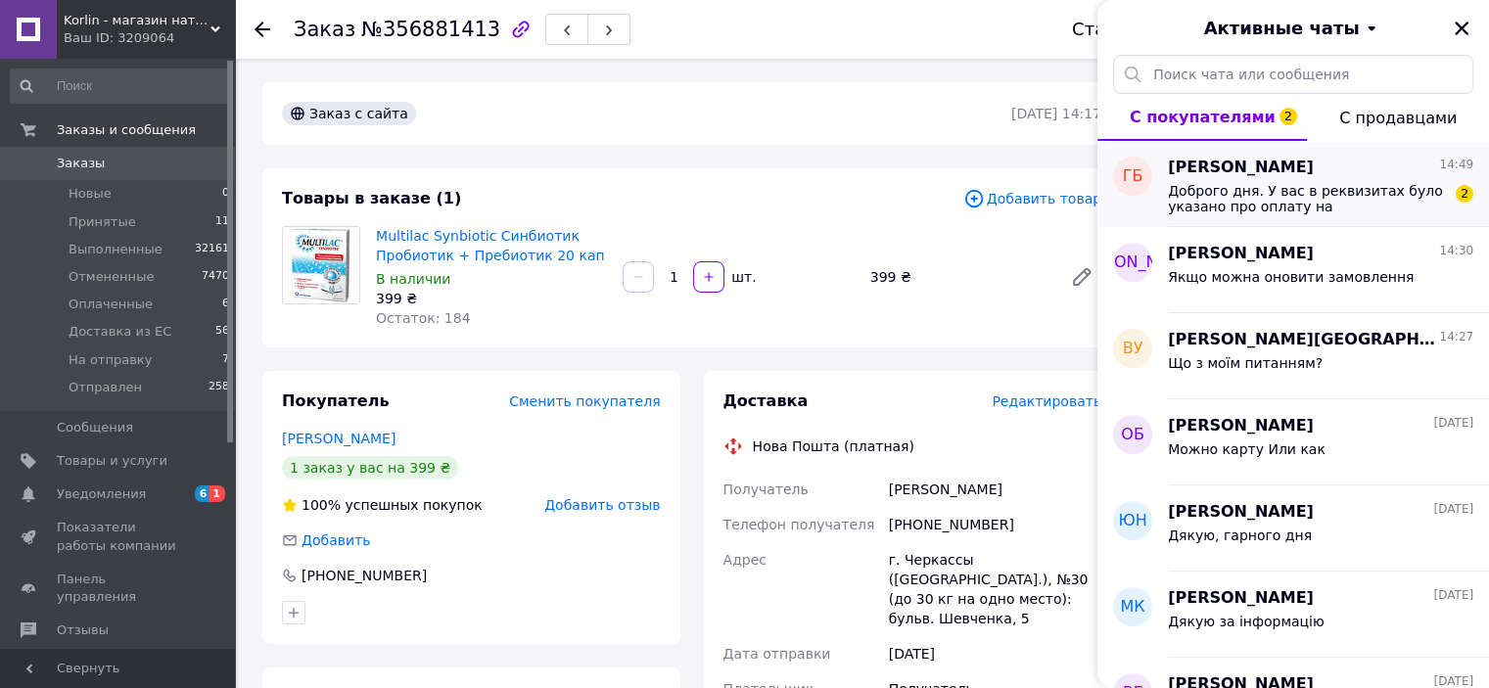
click at [1264, 192] on span "Доброго дня. У вас в реквизитах було указано про оплату на [FINANCIAL_ID]. Опла…" at bounding box center [1307, 198] width 278 height 31
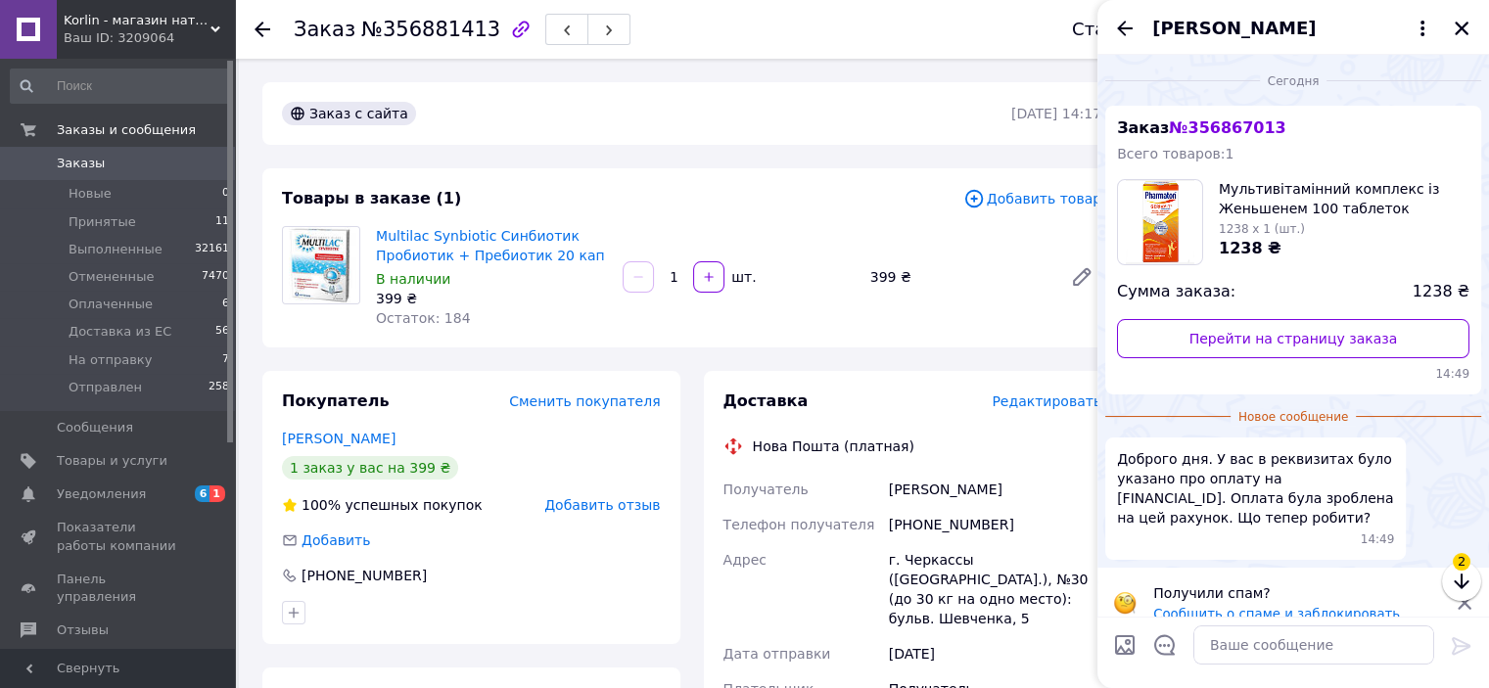
scroll to position [42, 0]
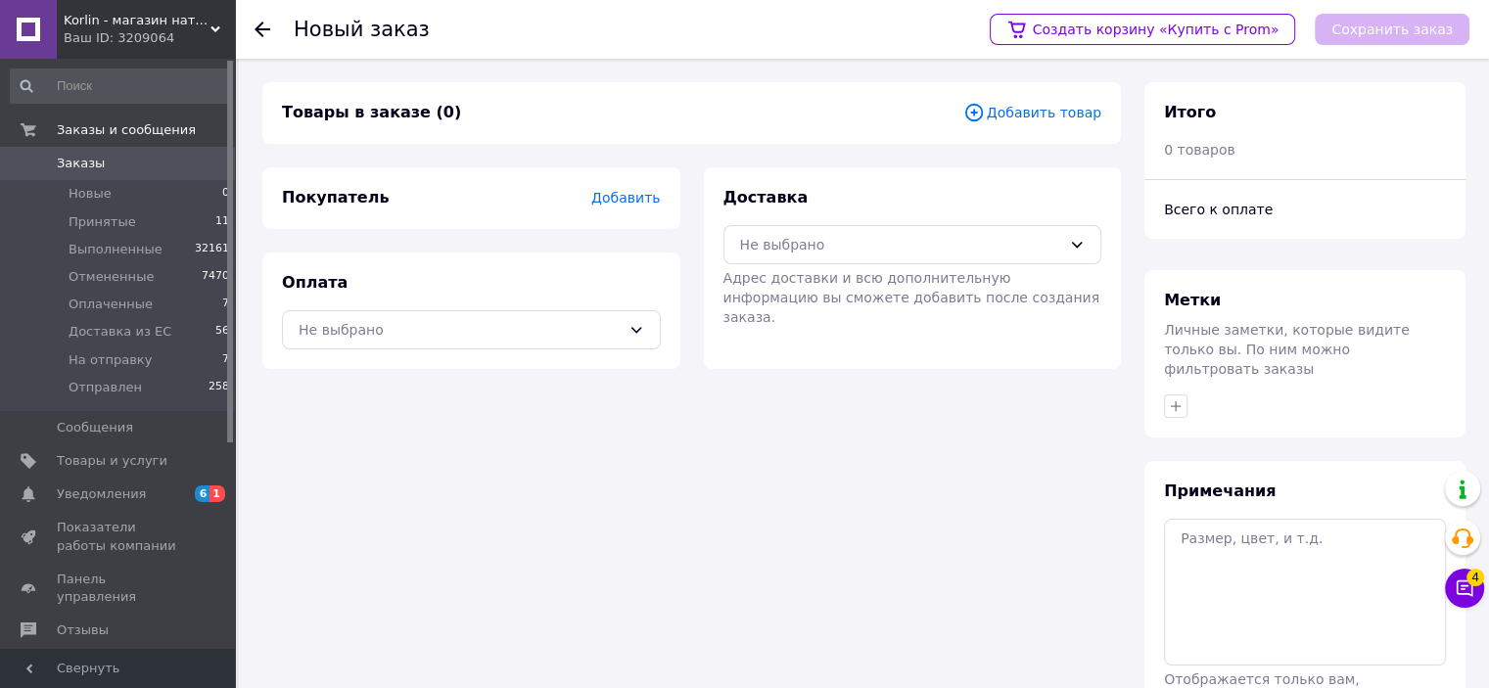
click at [1044, 111] on span "Добавить товар" at bounding box center [1032, 113] width 138 height 22
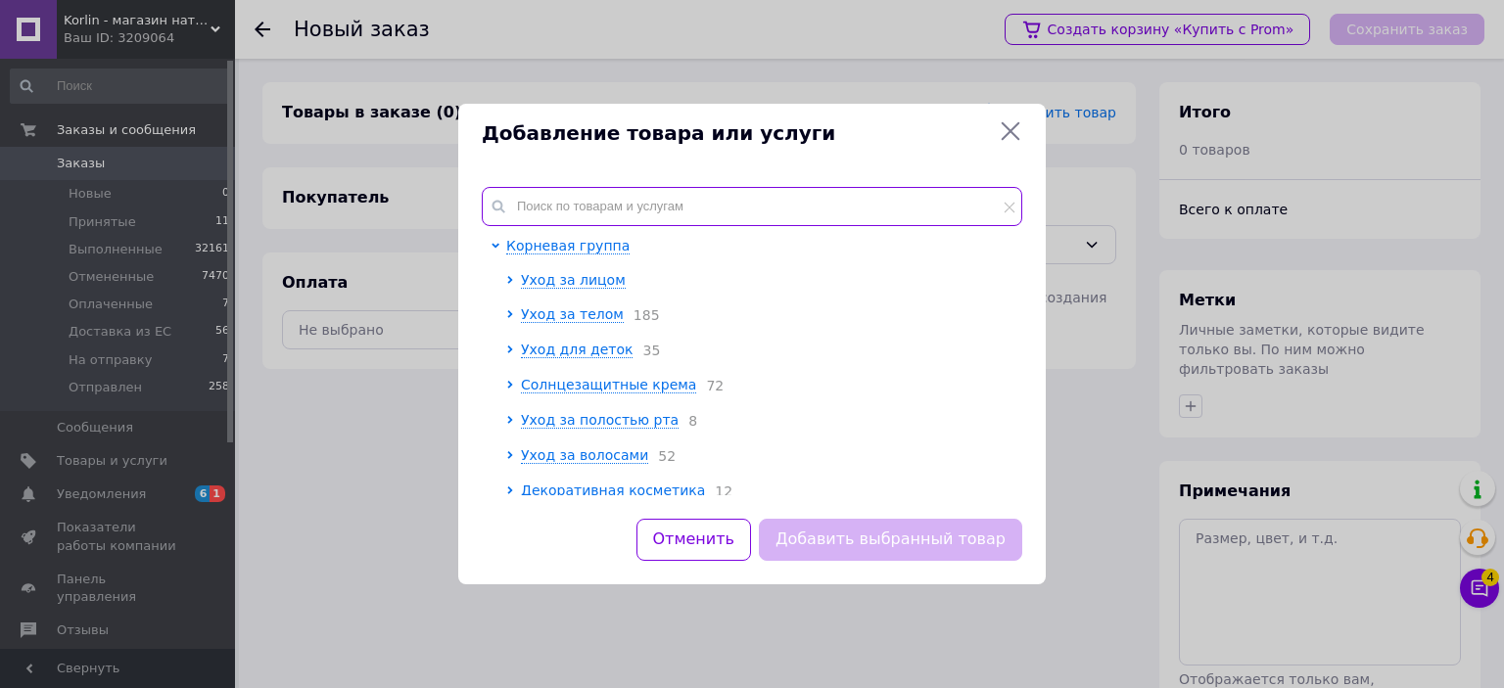
click at [591, 214] on input "text" at bounding box center [752, 206] width 540 height 39
paste input "Dexeryl"
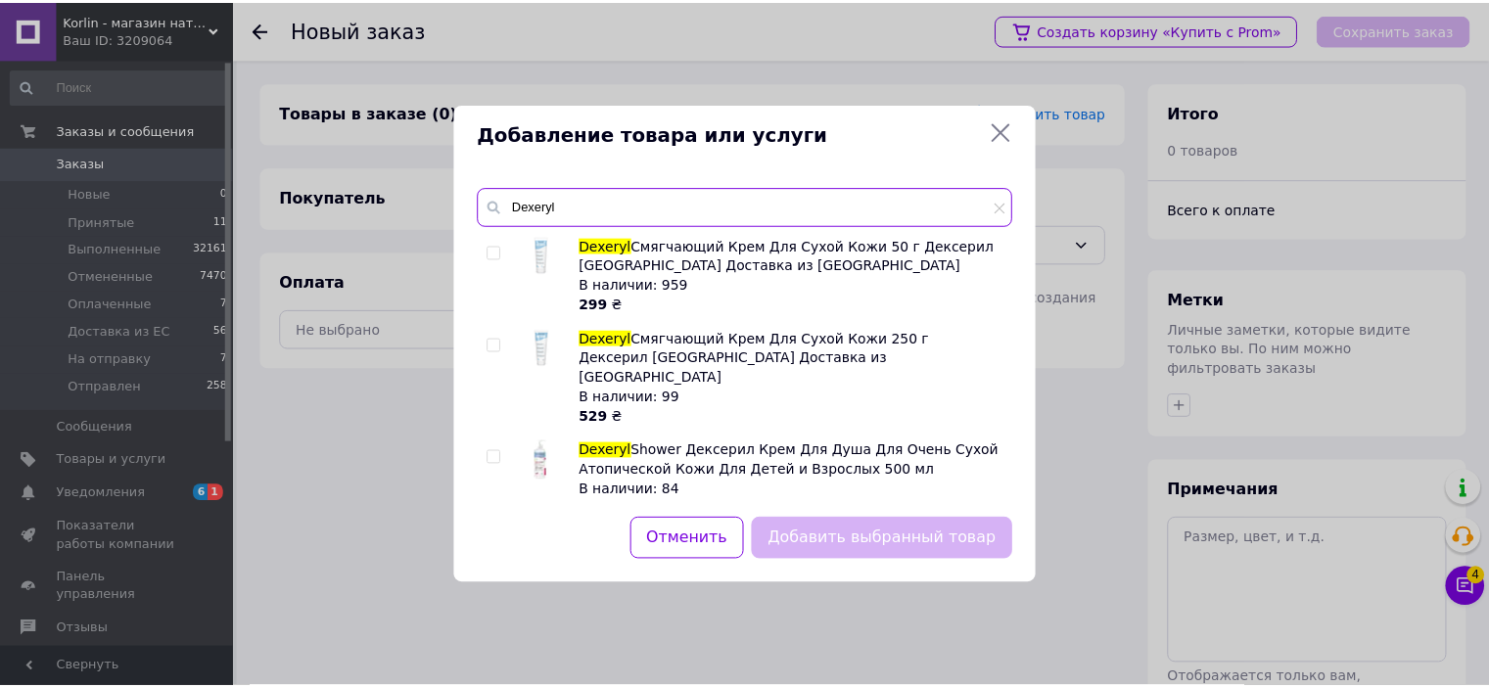
scroll to position [191, 0]
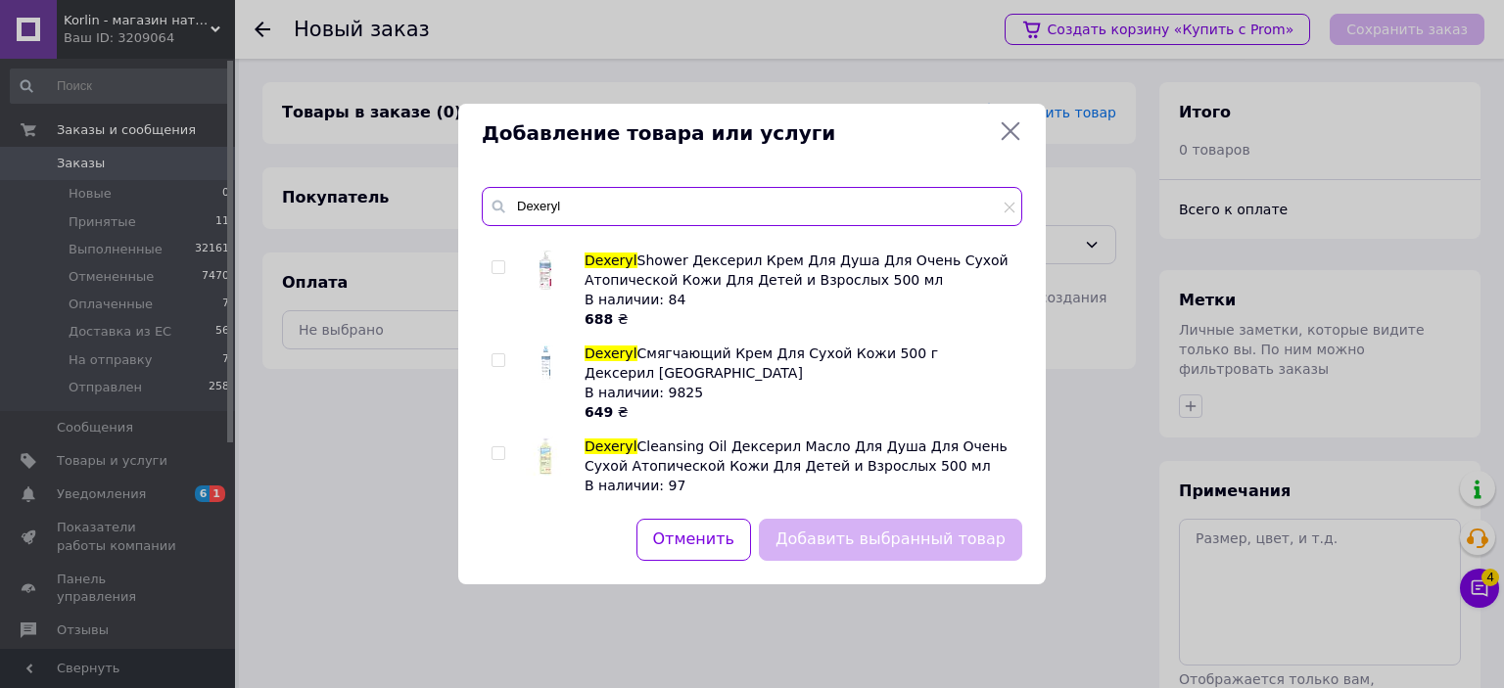
type input "Dexeryl"
click at [492, 354] on input "checkbox" at bounding box center [497, 360] width 13 height 13
checkbox input "true"
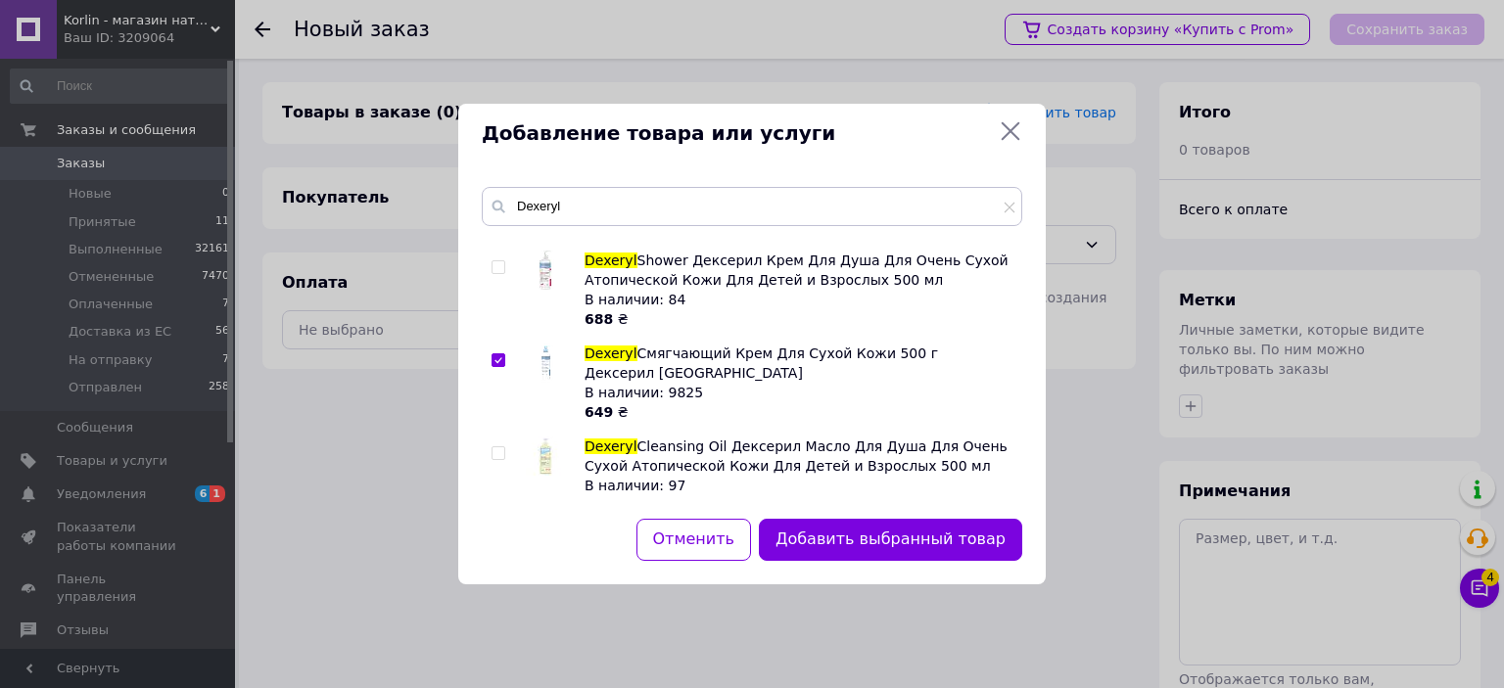
click at [943, 534] on button "Добавить выбранный товар" at bounding box center [890, 540] width 263 height 42
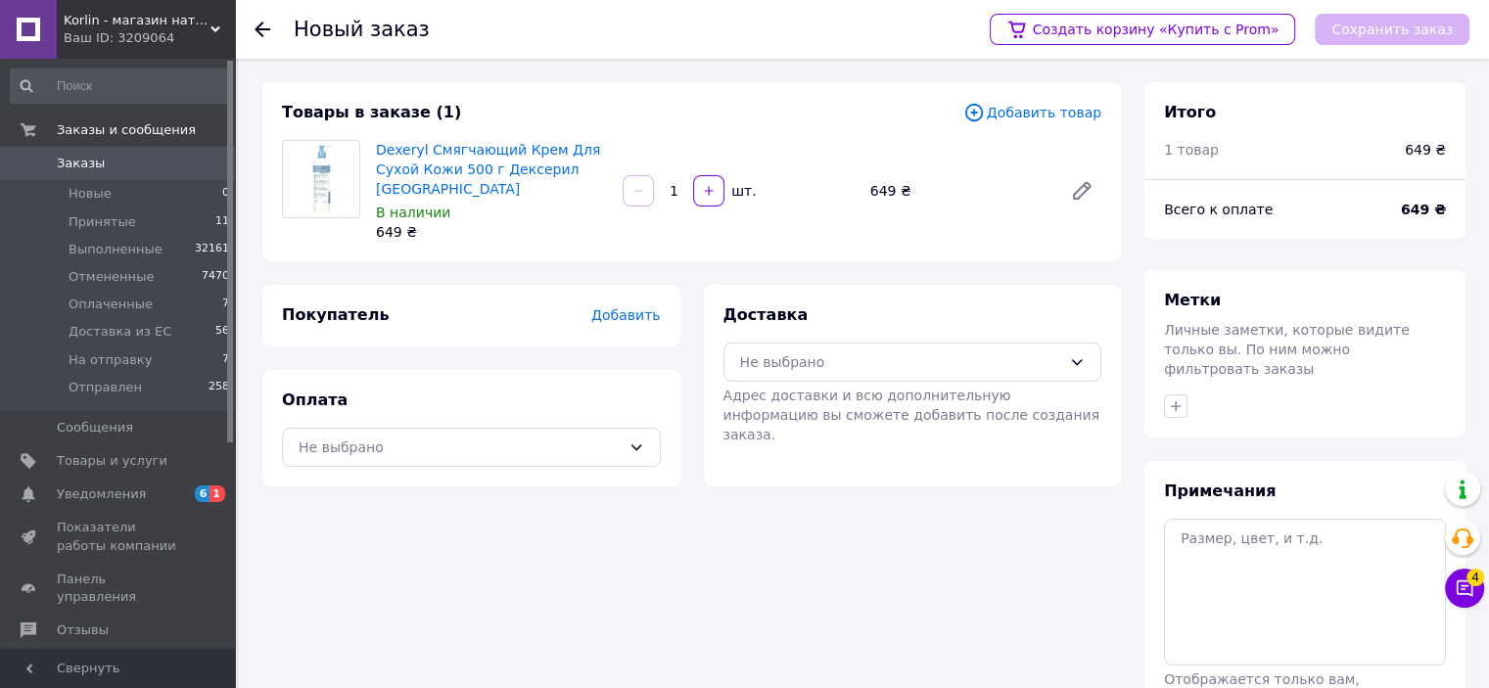
click at [632, 313] on span "Добавить" at bounding box center [625, 315] width 69 height 16
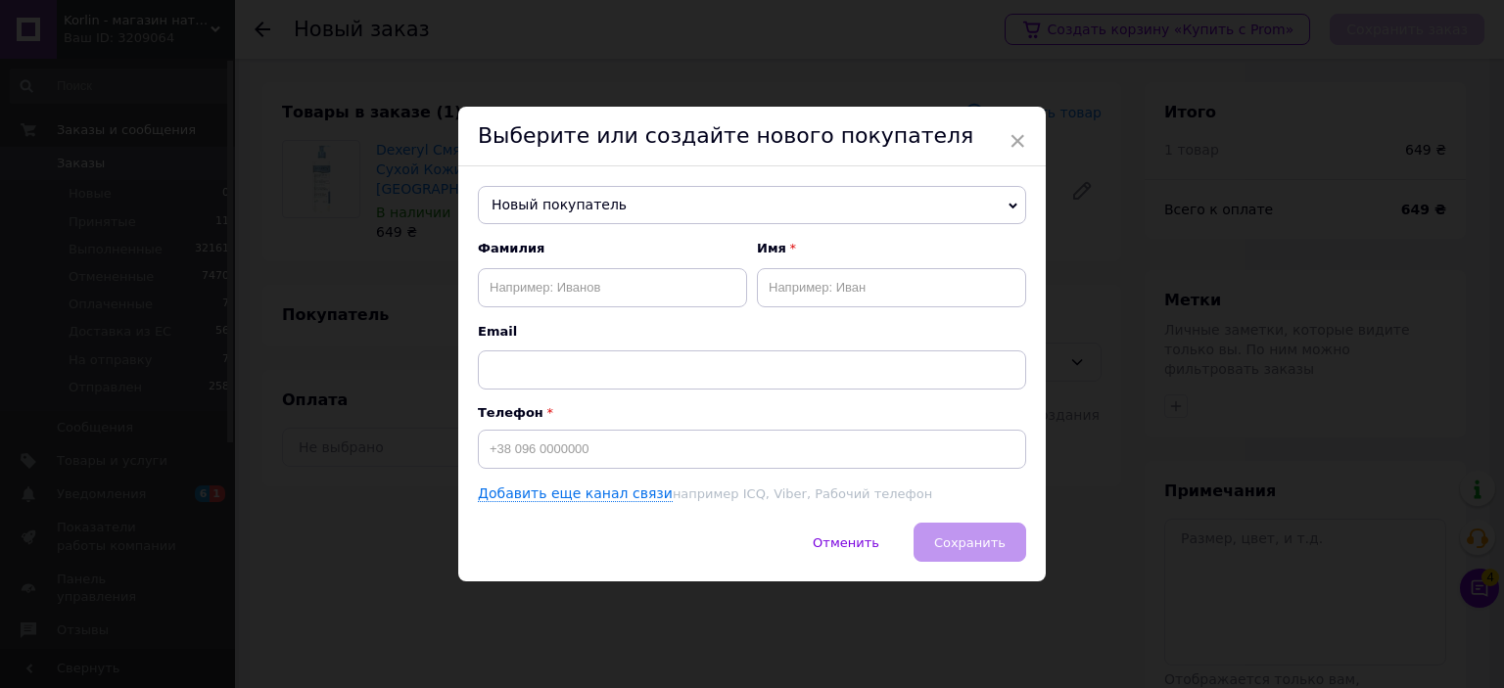
click at [672, 187] on span "Новый покупатель" at bounding box center [752, 205] width 548 height 39
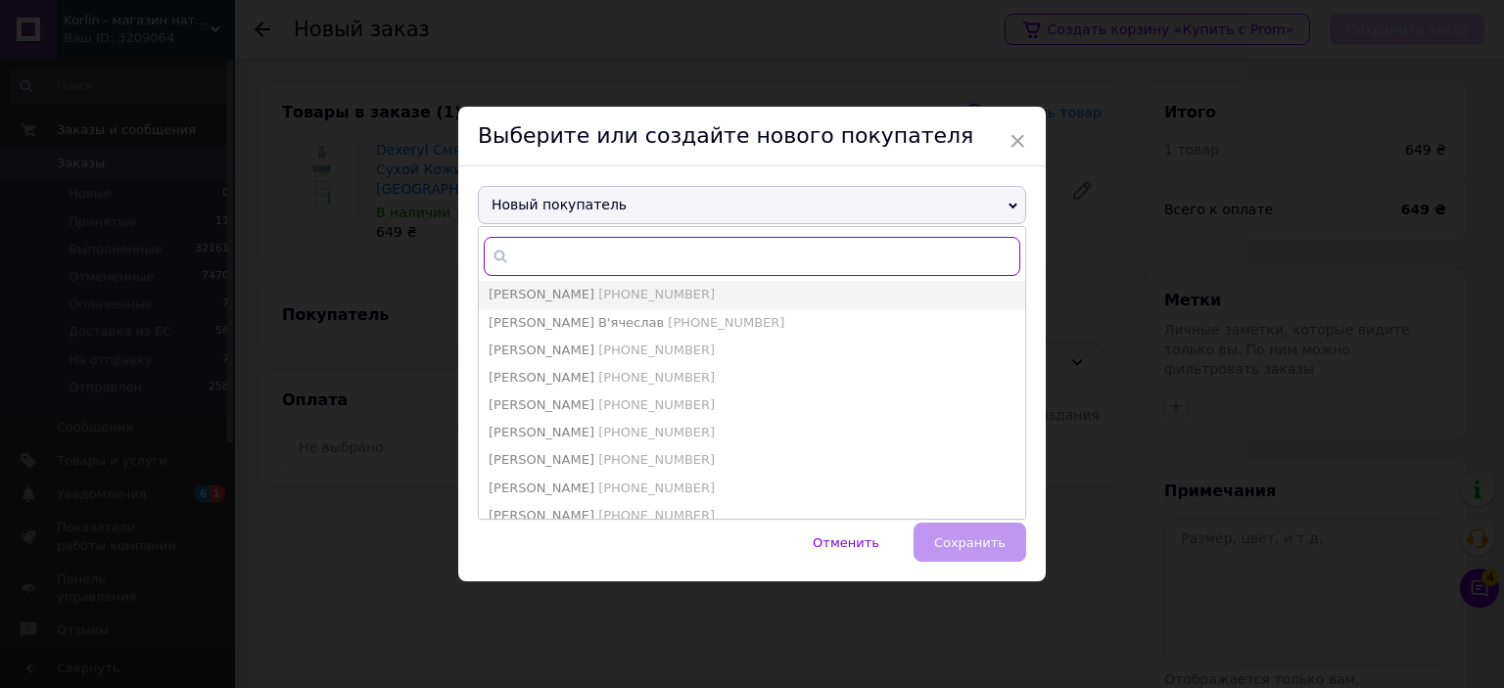
paste input "+380957573484"
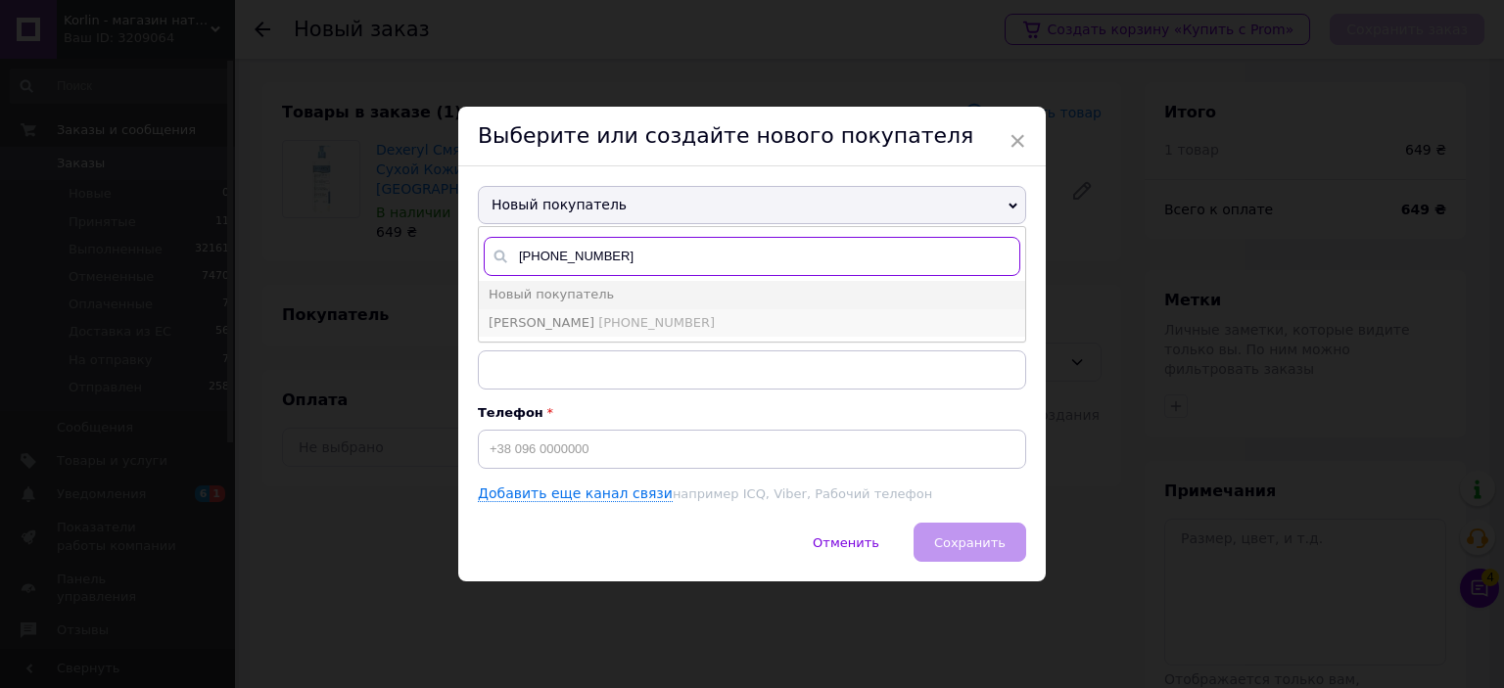
type input "+380957573484"
click at [598, 327] on span "+380957573484" at bounding box center [656, 322] width 116 height 15
type input "Ольга Негоц"
type input "+380957573484"
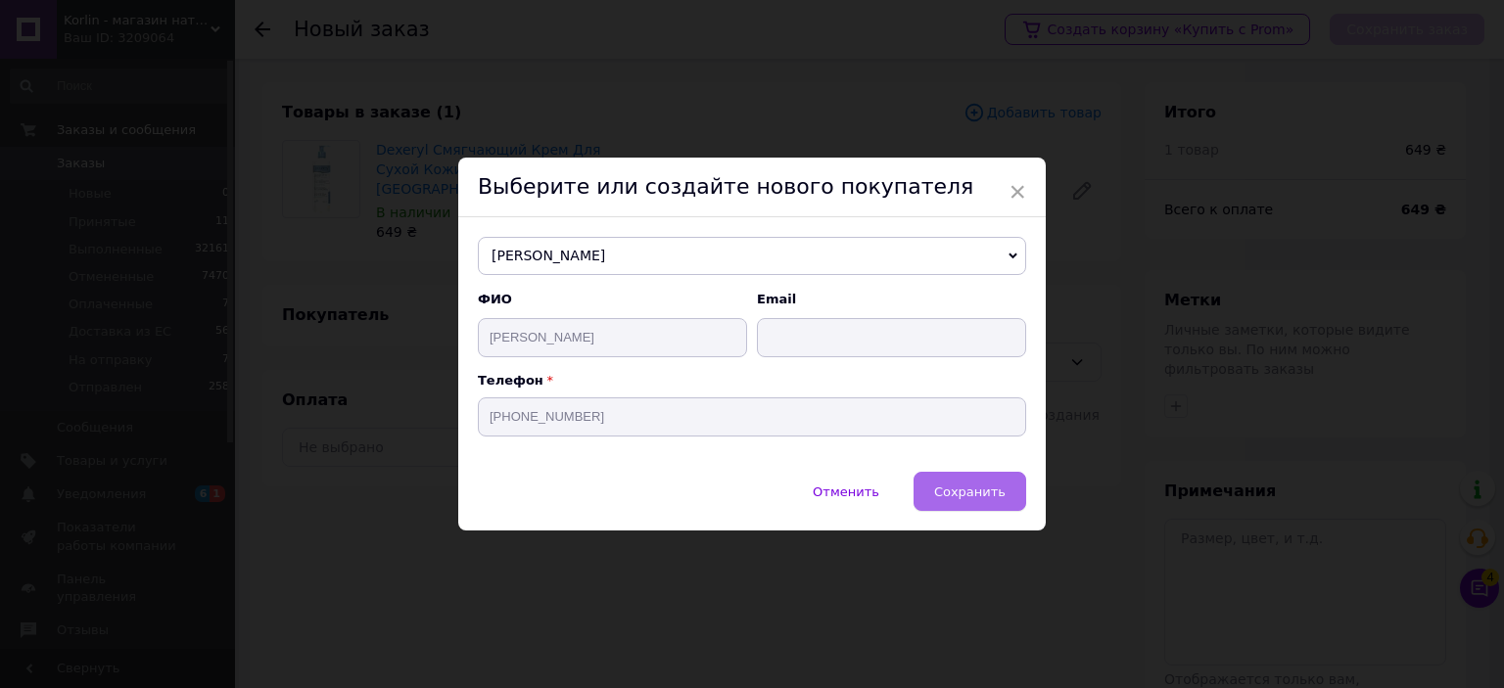
click at [939, 492] on button "Сохранить" at bounding box center [969, 491] width 113 height 39
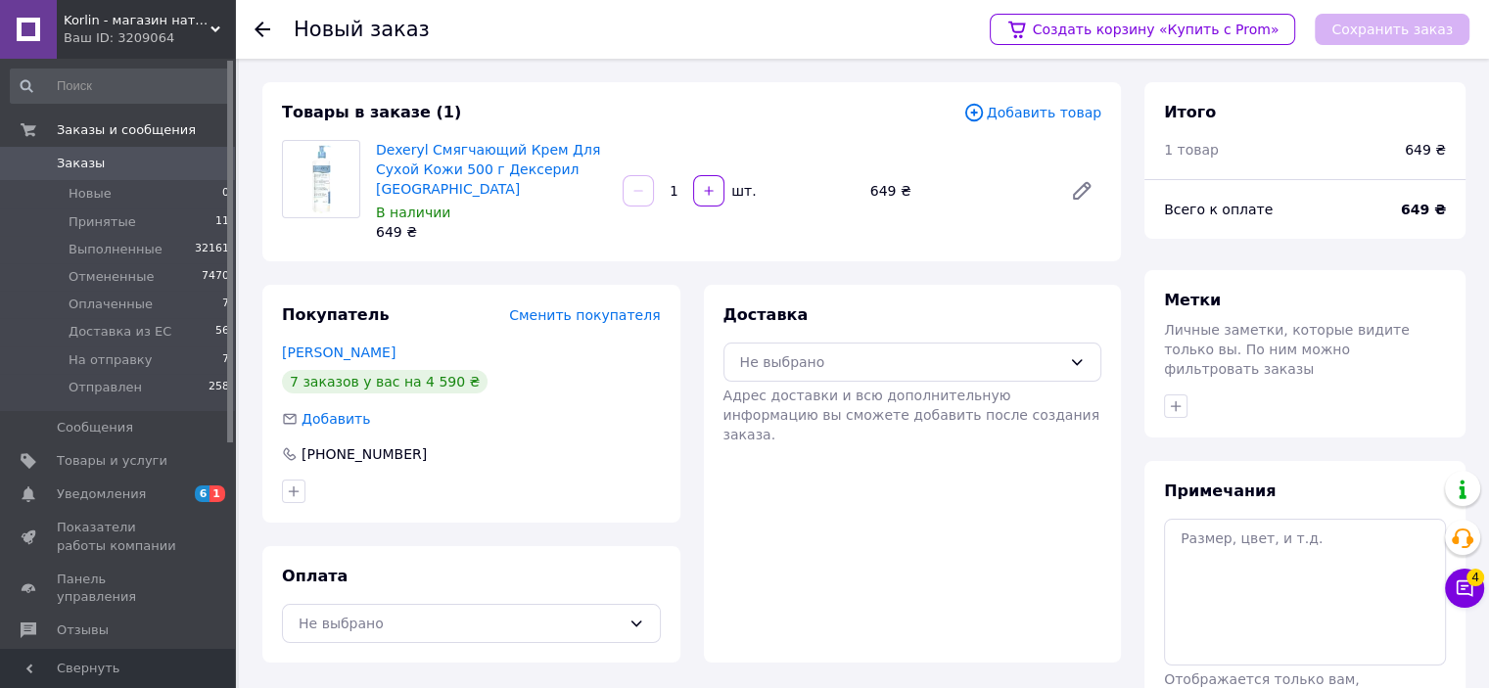
scroll to position [20, 0]
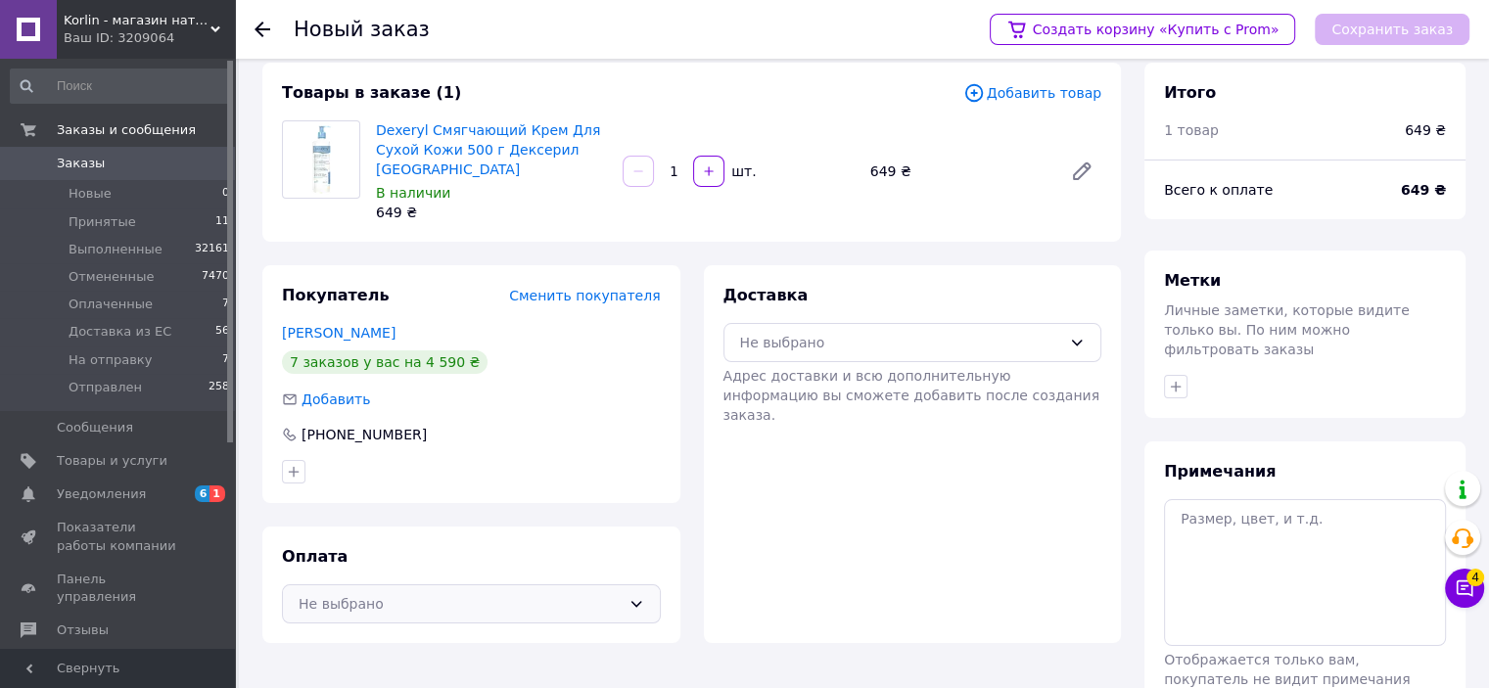
click at [399, 601] on div "Не выбрано" at bounding box center [460, 604] width 322 height 22
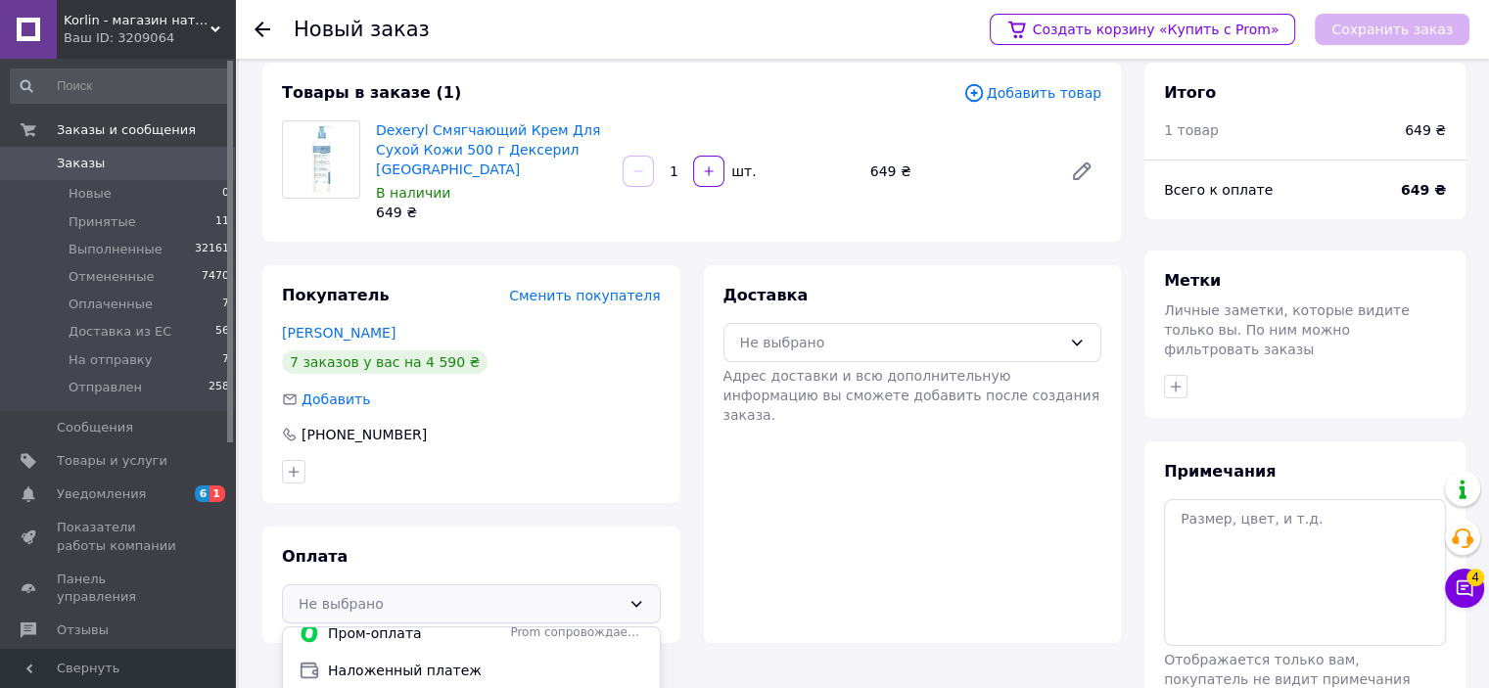
click at [395, 666] on span "Наложенный платеж" at bounding box center [486, 671] width 316 height 20
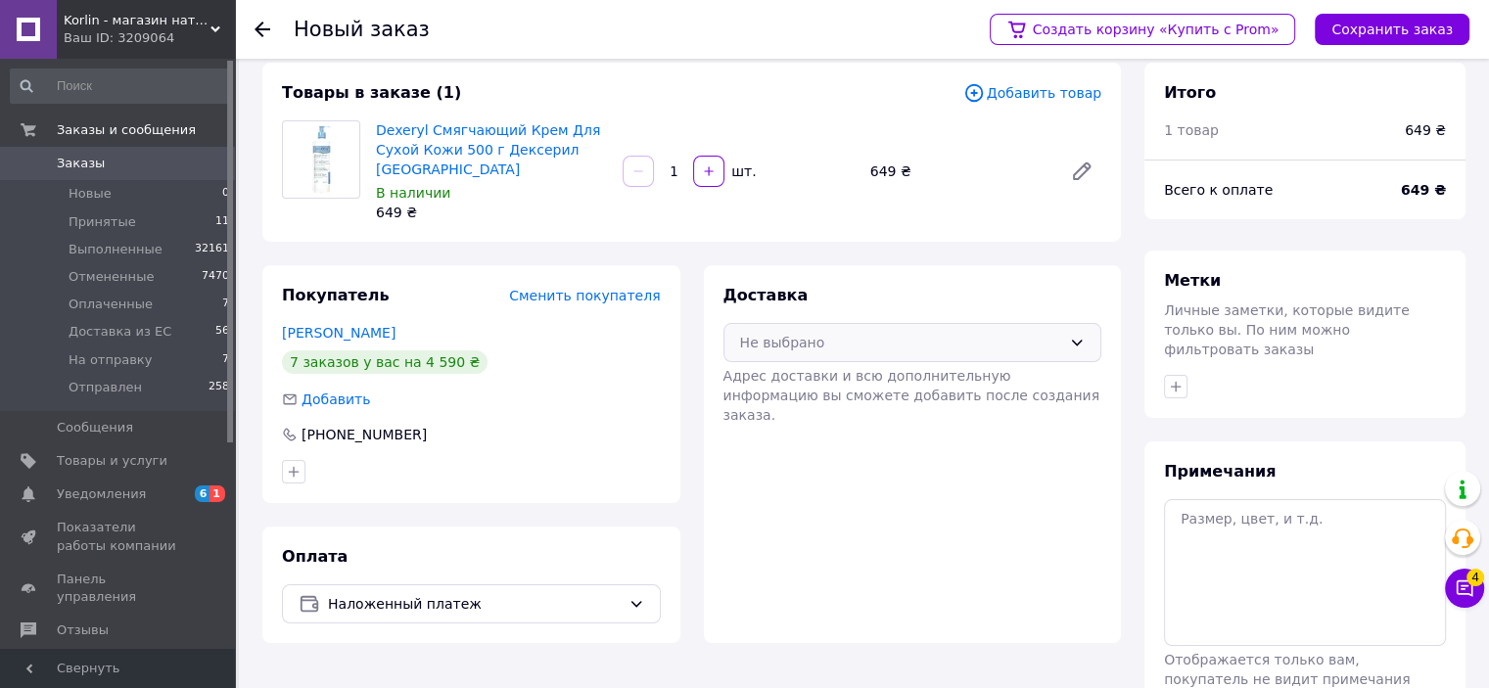
click at [903, 341] on div "Не выбрано" at bounding box center [901, 343] width 322 height 22
click at [835, 387] on span "Нова Пошта (платная)" at bounding box center [927, 385] width 316 height 20
click at [1394, 16] on button "Сохранить заказ" at bounding box center [1392, 29] width 155 height 31
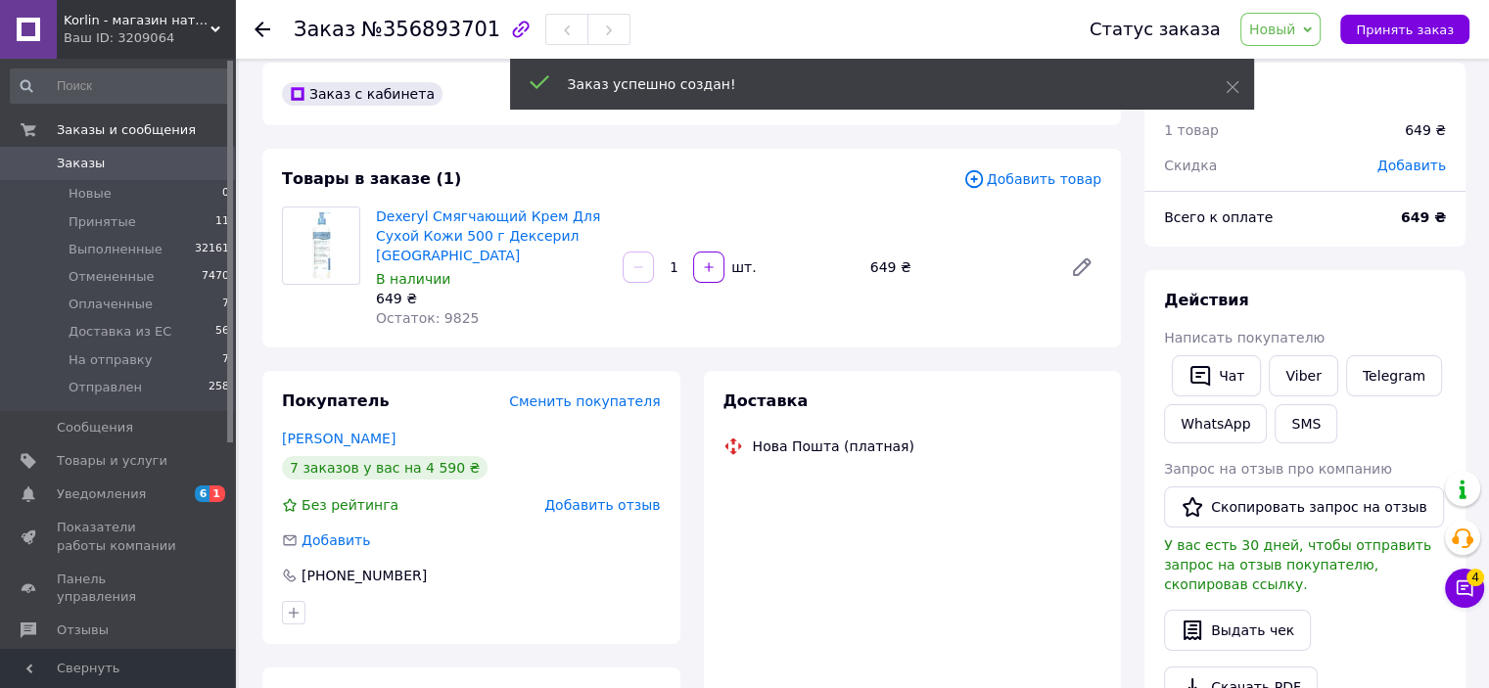
click at [1316, 31] on span "Новый" at bounding box center [1280, 29] width 81 height 33
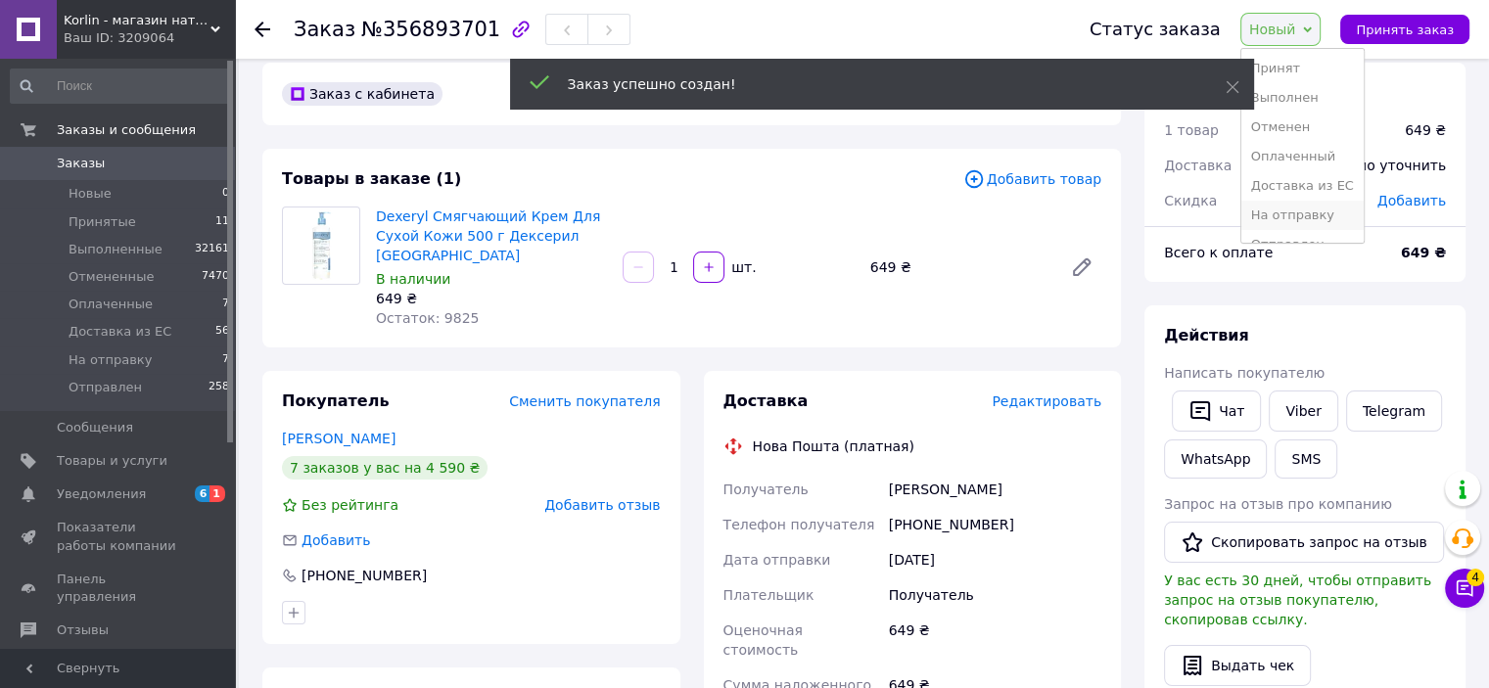
click at [1331, 215] on li "На отправку" at bounding box center [1302, 215] width 122 height 29
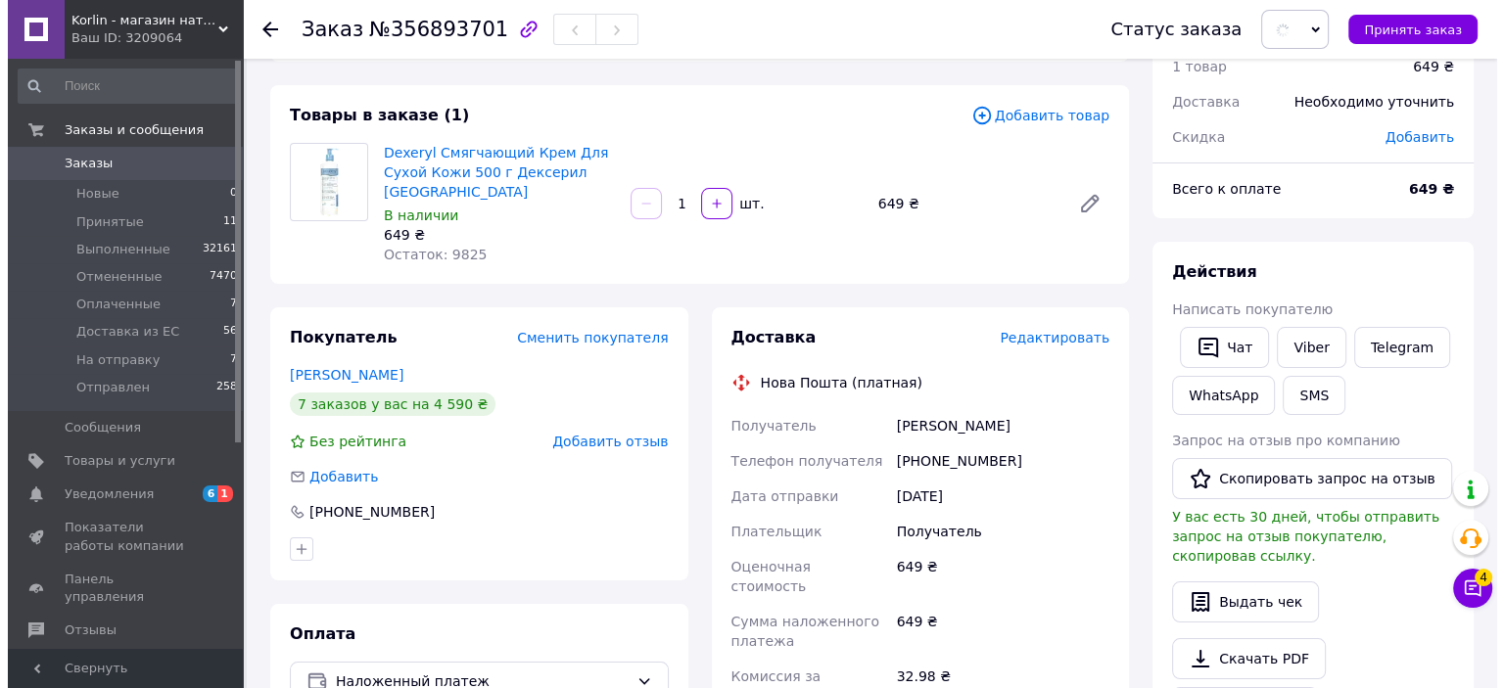
scroll to position [117, 0]
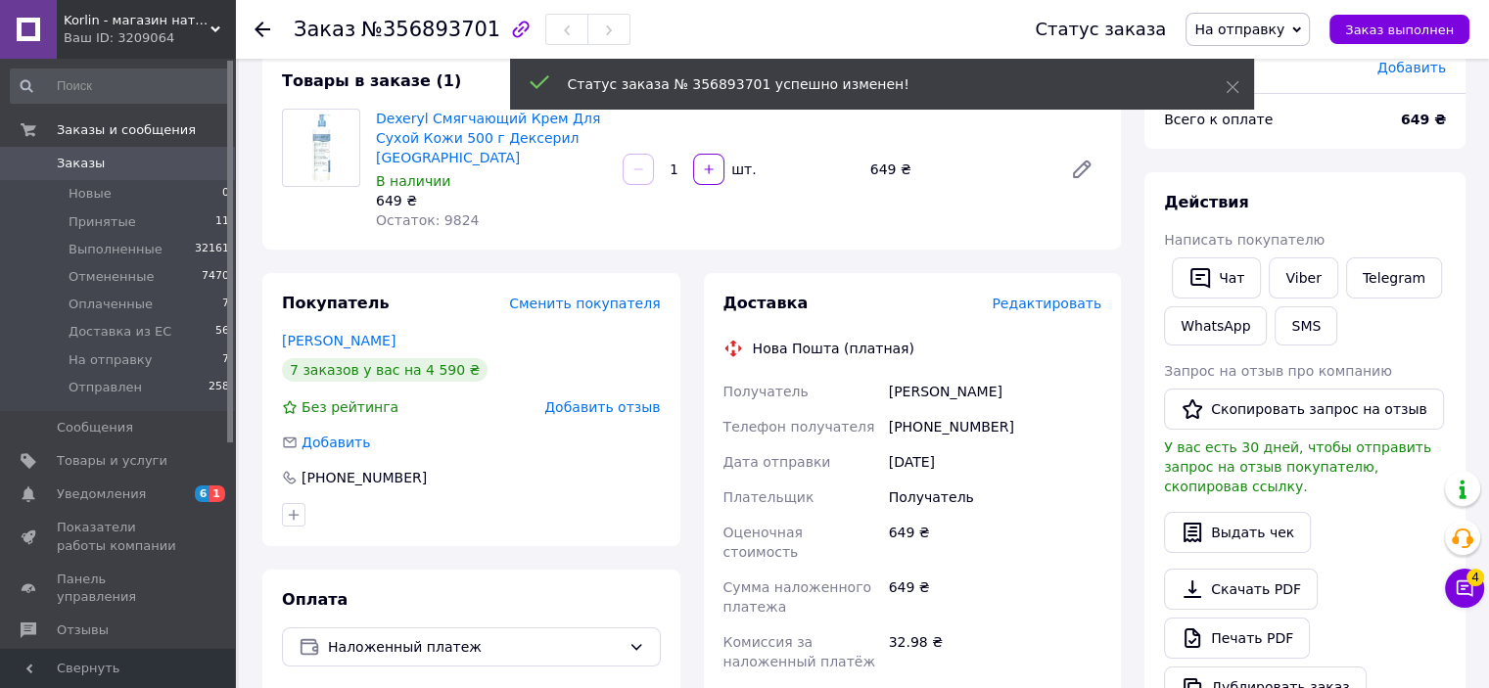
click at [1045, 302] on span "Редактировать" at bounding box center [1047, 304] width 110 height 16
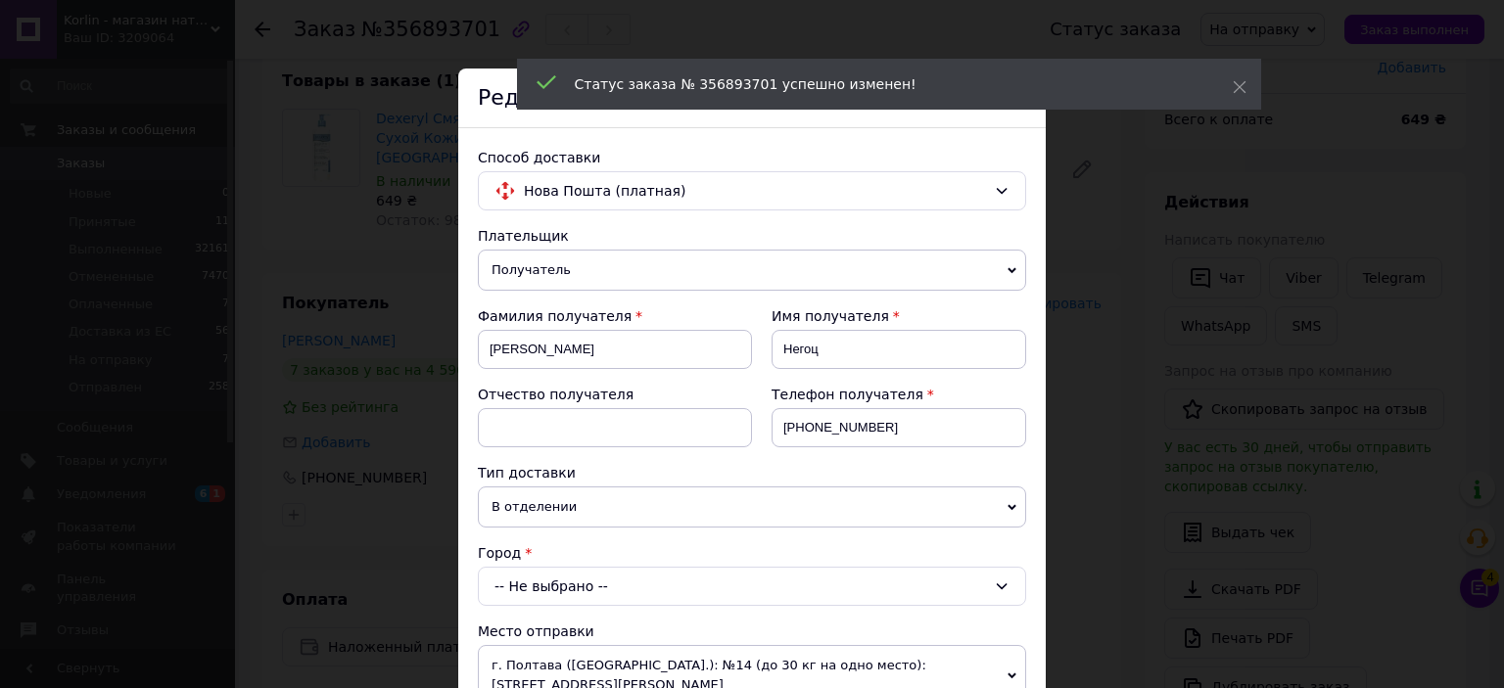
scroll to position [98, 0]
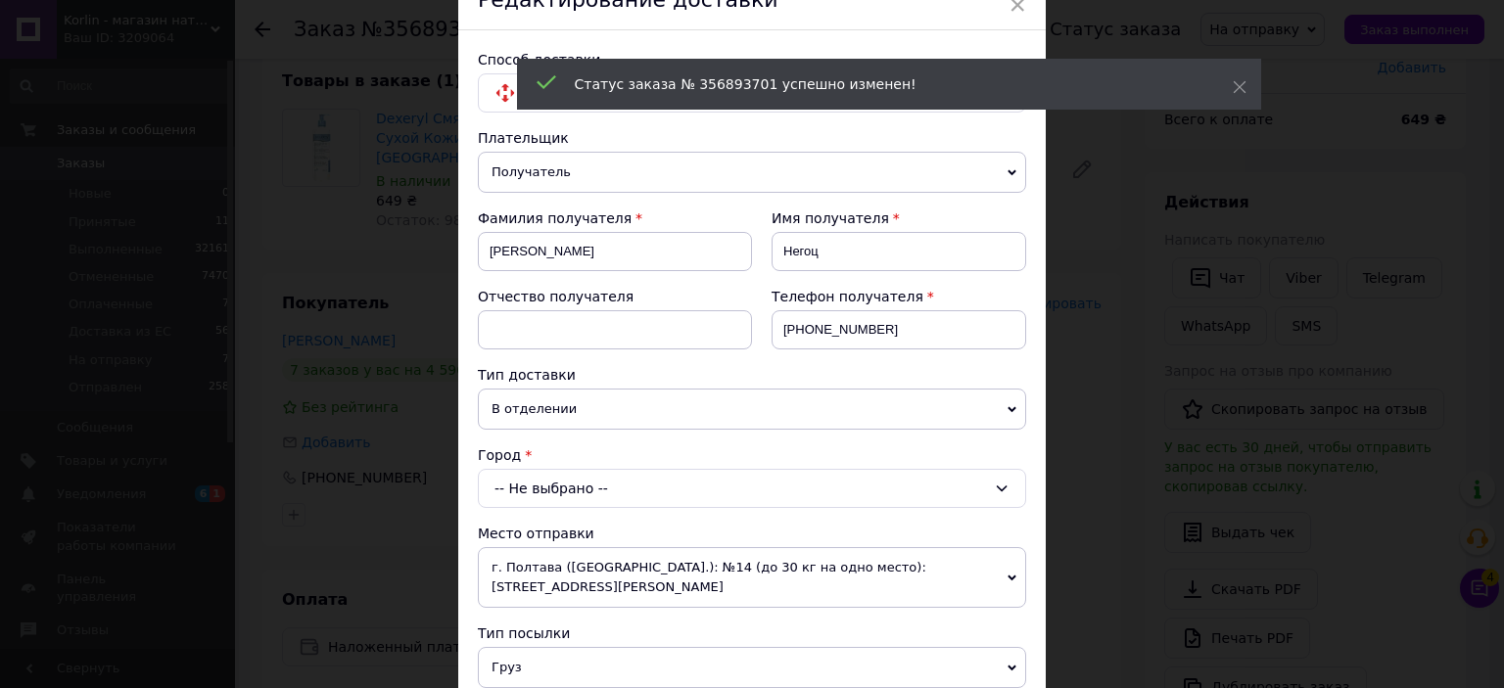
click at [572, 488] on div "-- Не выбрано --" at bounding box center [752, 488] width 548 height 39
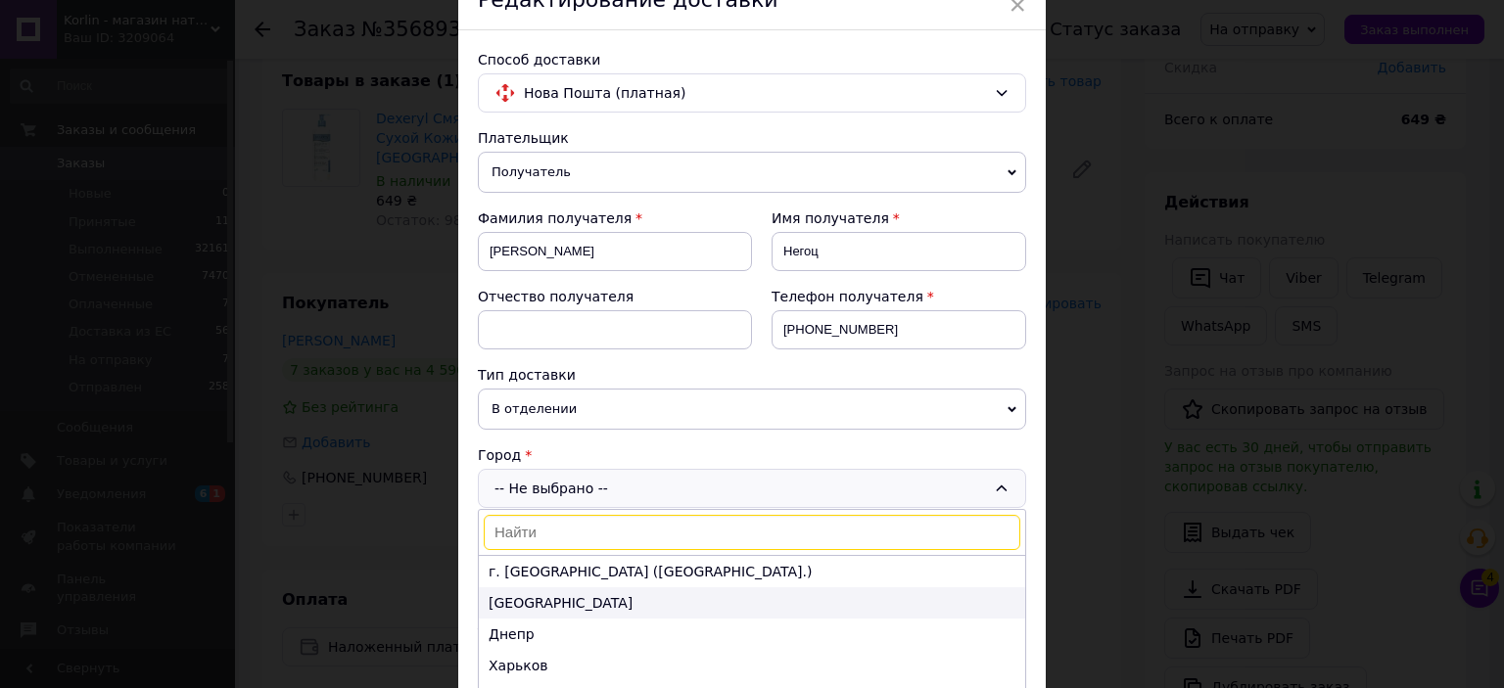
click at [539, 596] on li "Одесса" at bounding box center [752, 602] width 546 height 31
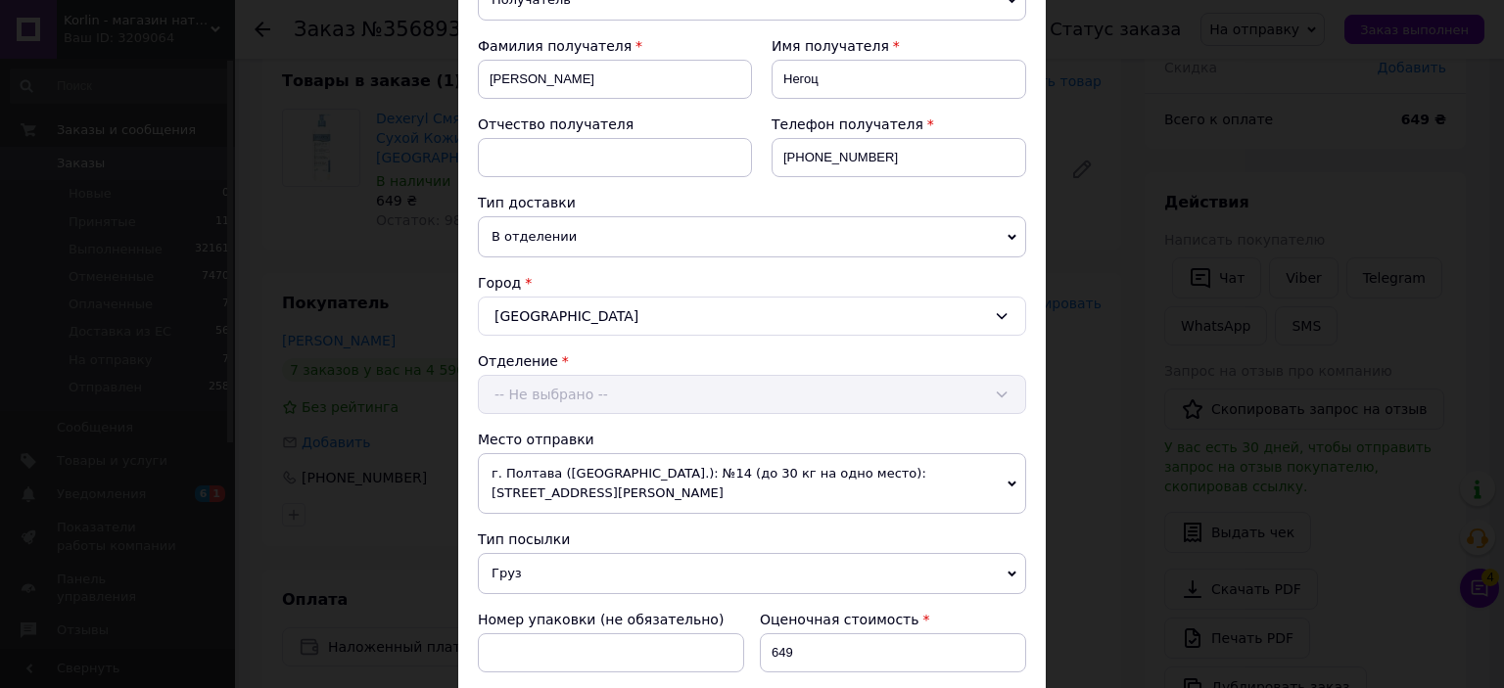
scroll to position [392, 0]
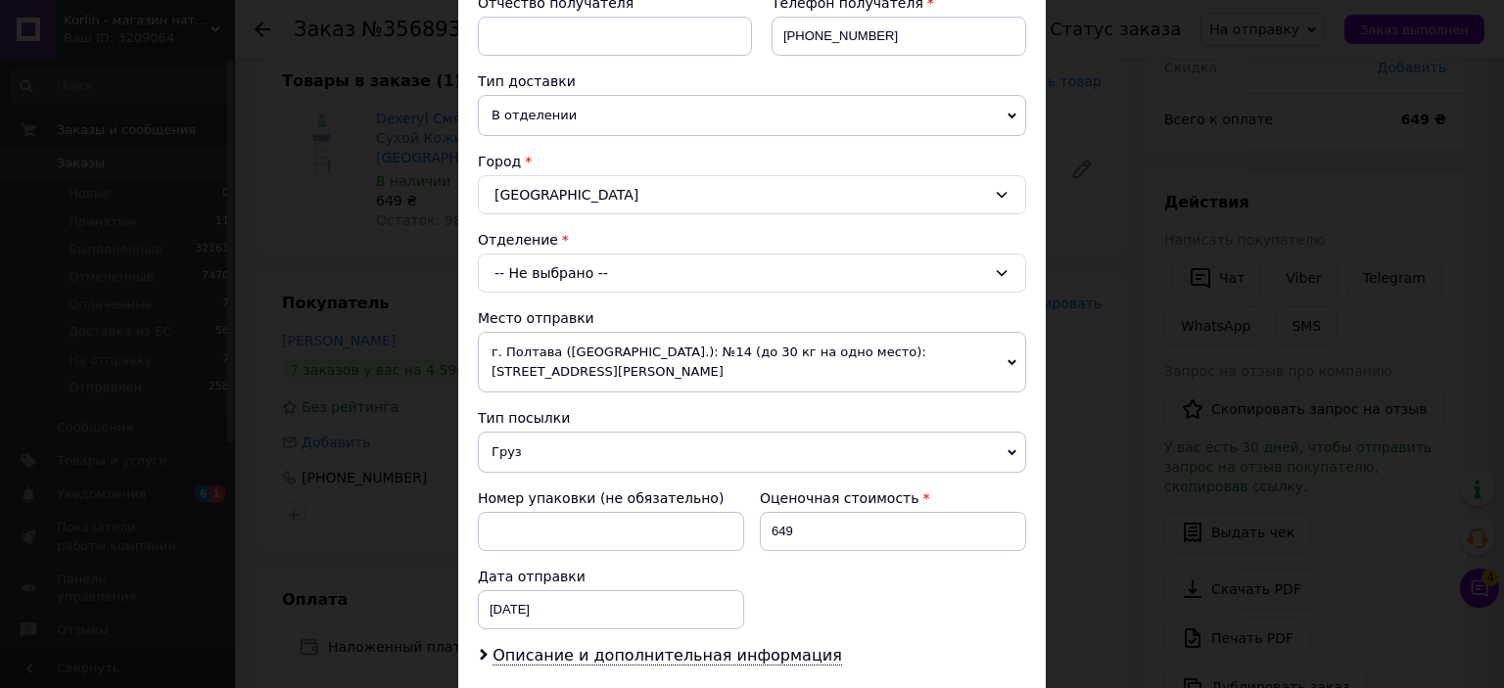
click at [673, 255] on div "-- Не выбрано --" at bounding box center [752, 273] width 548 height 39
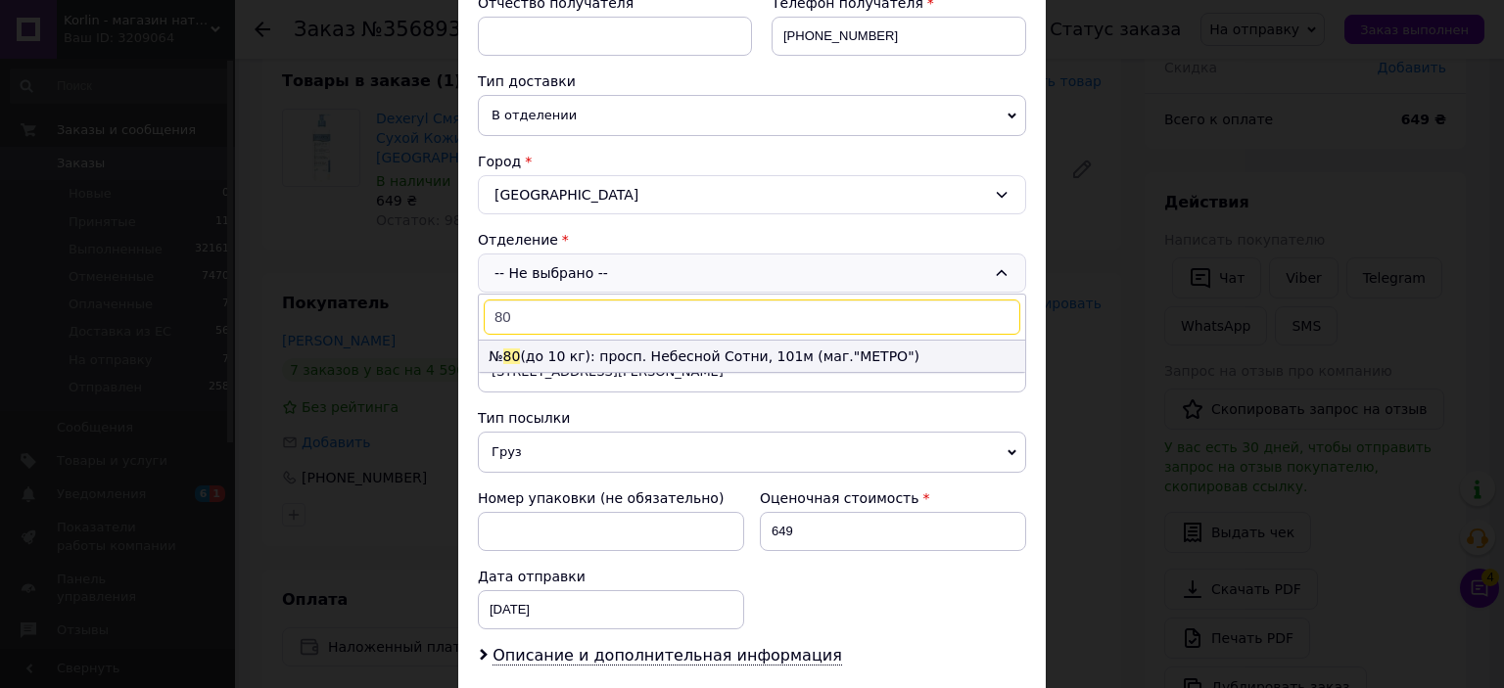
type input "80"
click at [534, 355] on li "№ 80 (до 10 кг): просп. Небесной Сотни, 101м (маг."МЕТРО")" at bounding box center [752, 356] width 546 height 31
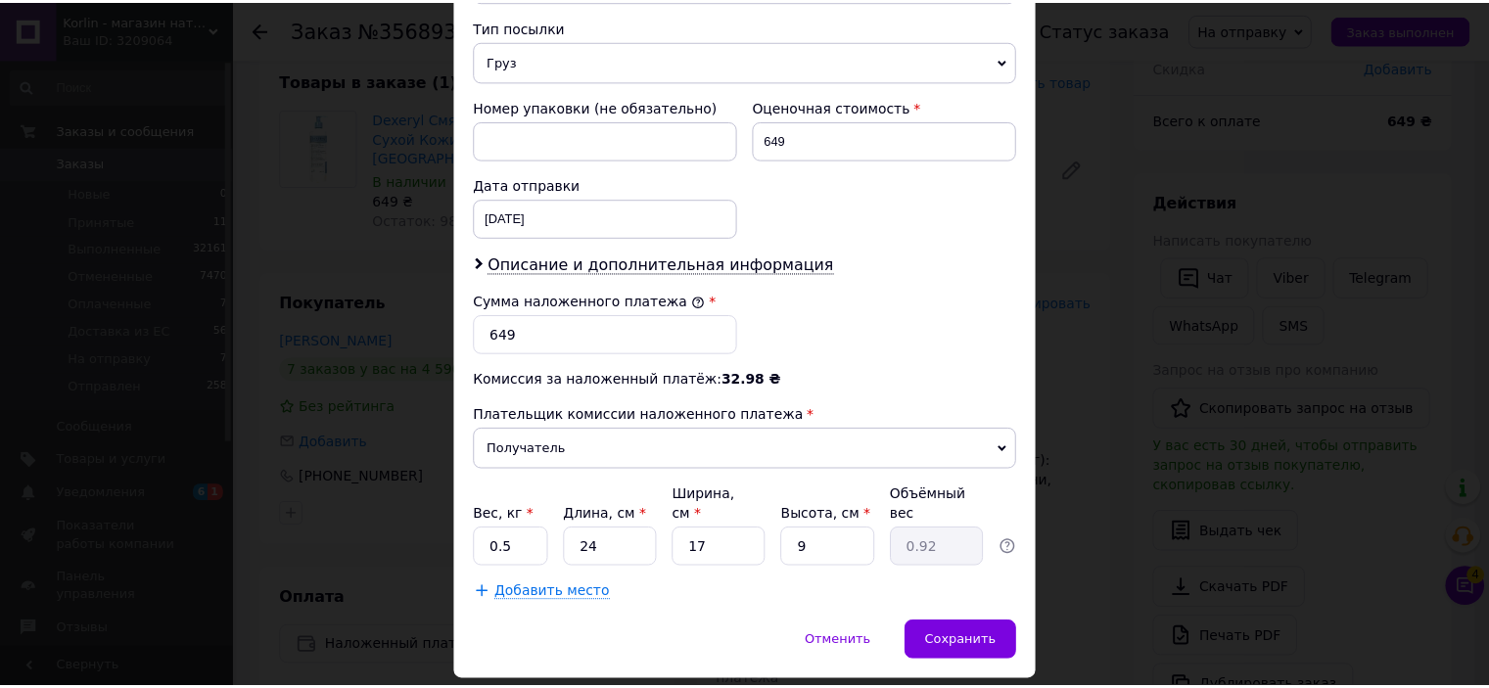
scroll to position [799, 0]
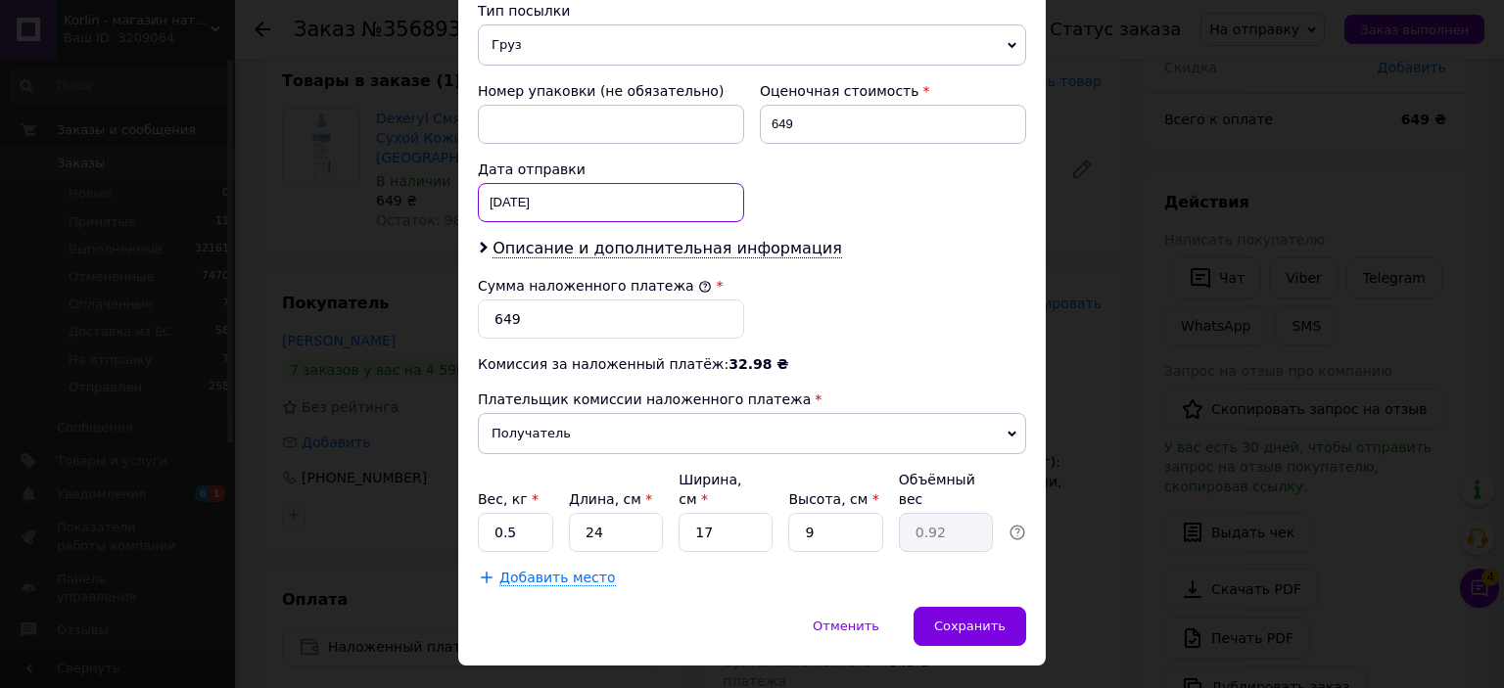
click at [612, 183] on div "12.08.2025 < 2025 > < Август > Пн Вт Ср Чт Пт Сб Вс 28 29 30 31 1 2 3 4 5 6 7 8…" at bounding box center [611, 202] width 266 height 39
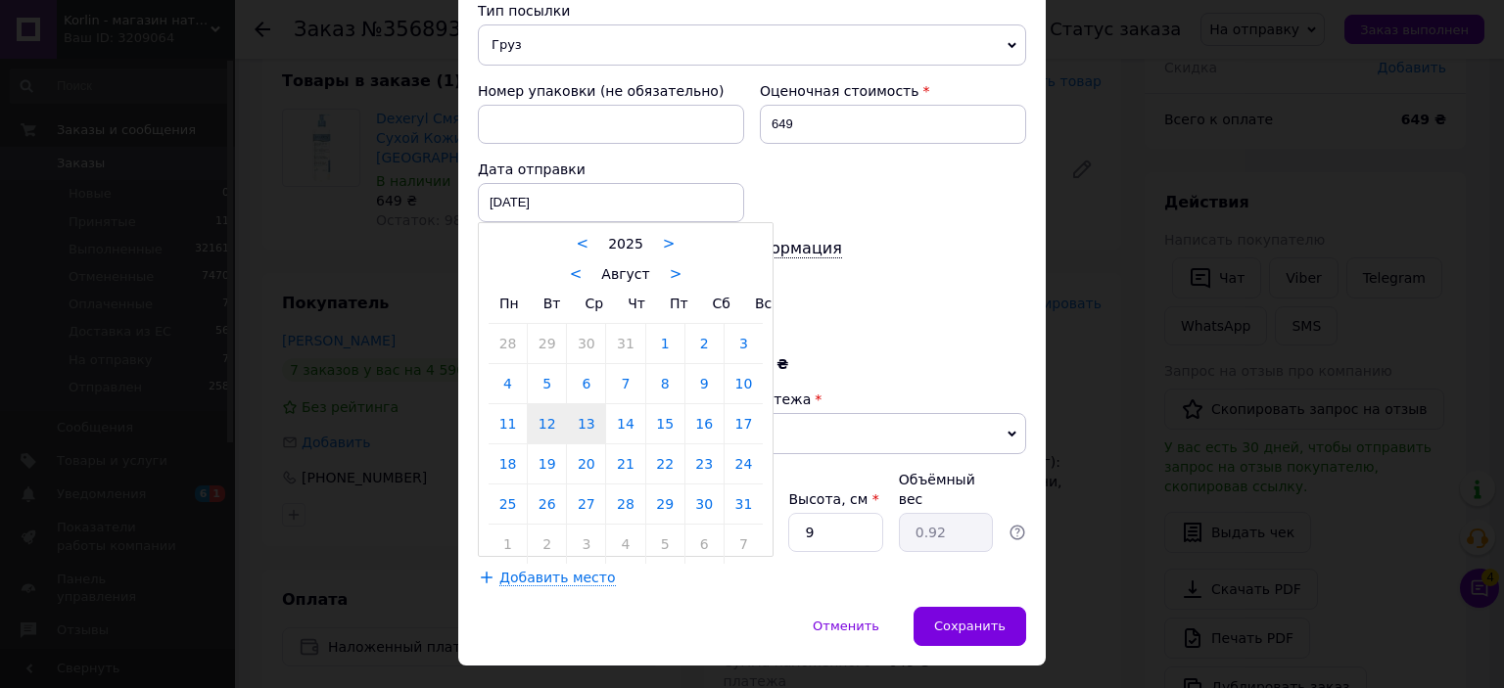
click at [583, 404] on link "13" at bounding box center [586, 423] width 38 height 39
type input "13.08.2025"
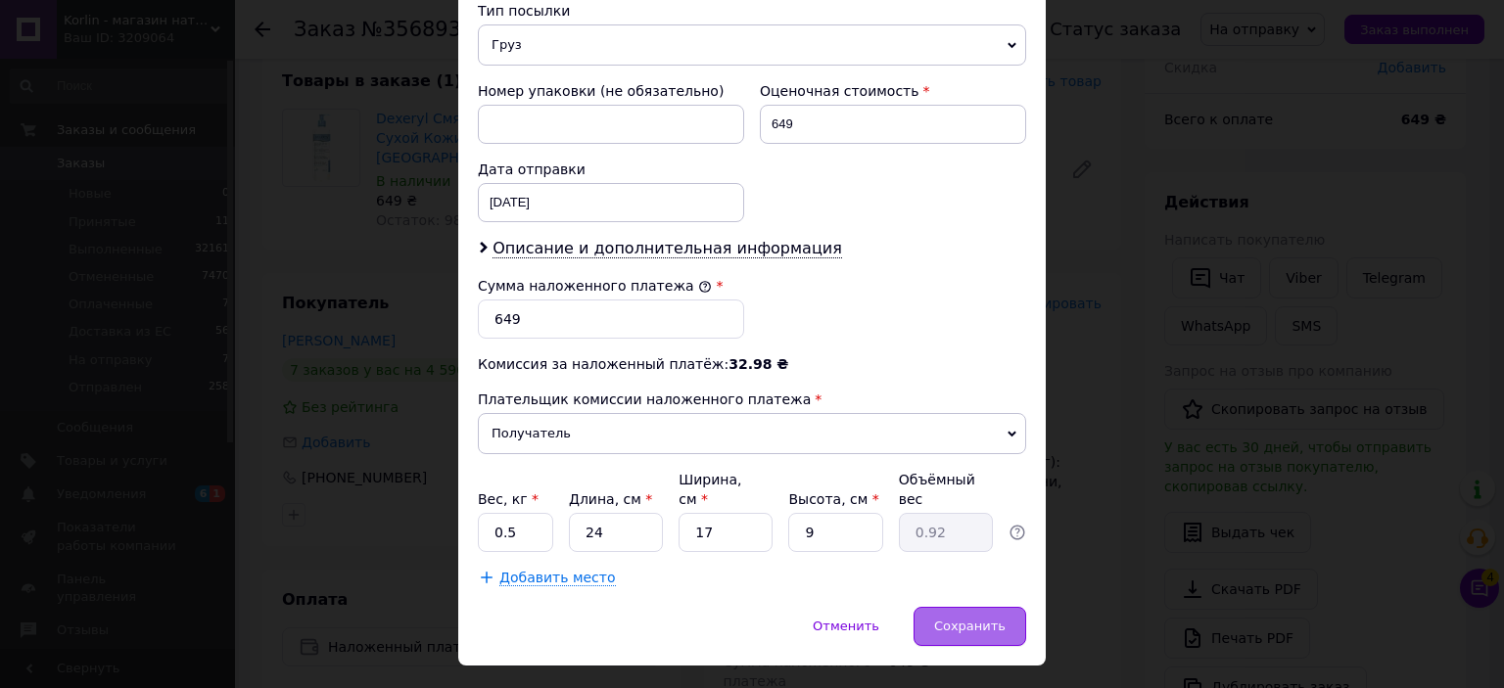
click at [977, 619] on span "Сохранить" at bounding box center [969, 626] width 71 height 15
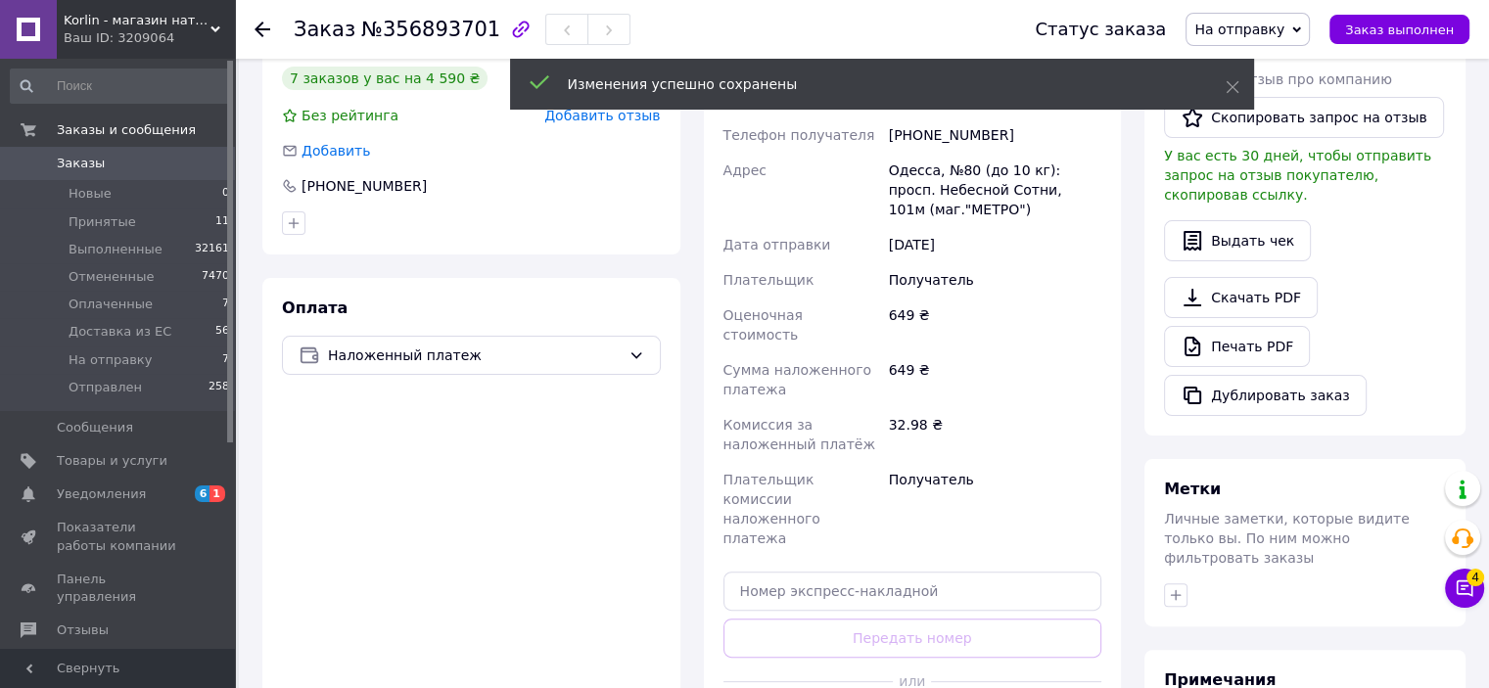
scroll to position [411, 0]
